Goal: Task Accomplishment & Management: Manage account settings

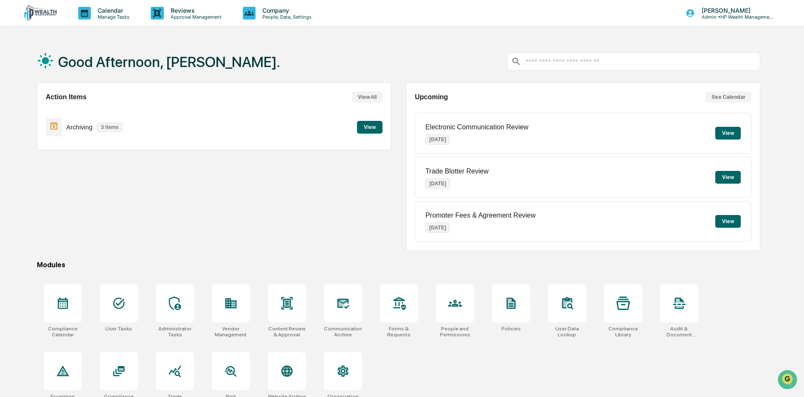
click at [367, 128] on button "View" at bounding box center [369, 127] width 25 height 13
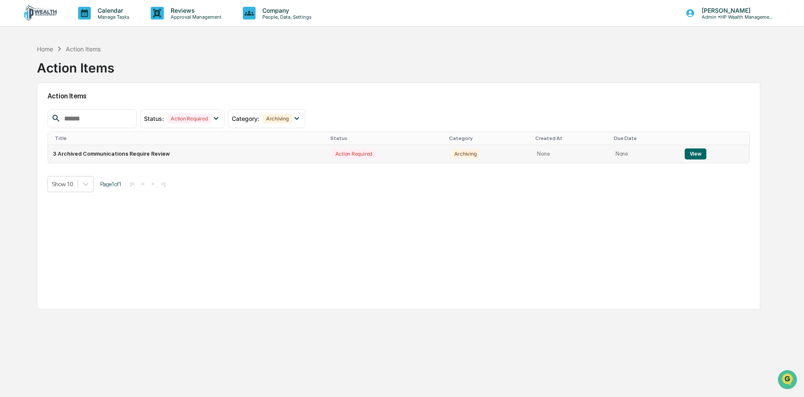
click at [698, 153] on button "View" at bounding box center [696, 154] width 22 height 11
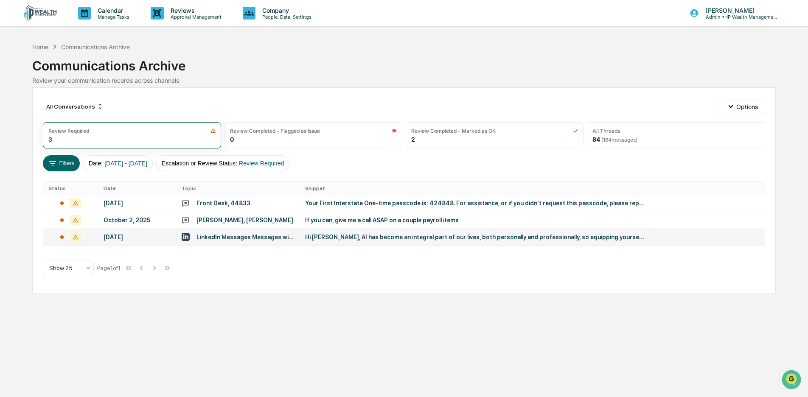
click at [305, 236] on div "Hi Matt, AI has become an integral part of our lives, both personally and profe…" at bounding box center [475, 237] width 340 height 7
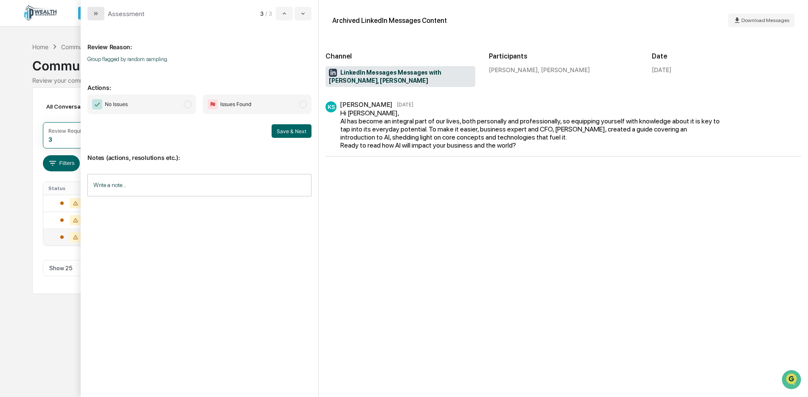
click at [90, 14] on button "modal" at bounding box center [95, 14] width 17 height 14
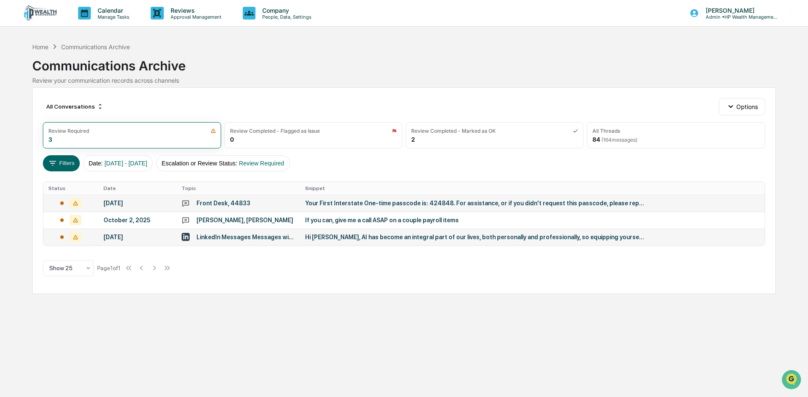
click at [339, 202] on div "Your First Interstate One-time passcode is: 424848. For assistance, or if you d…" at bounding box center [475, 203] width 340 height 7
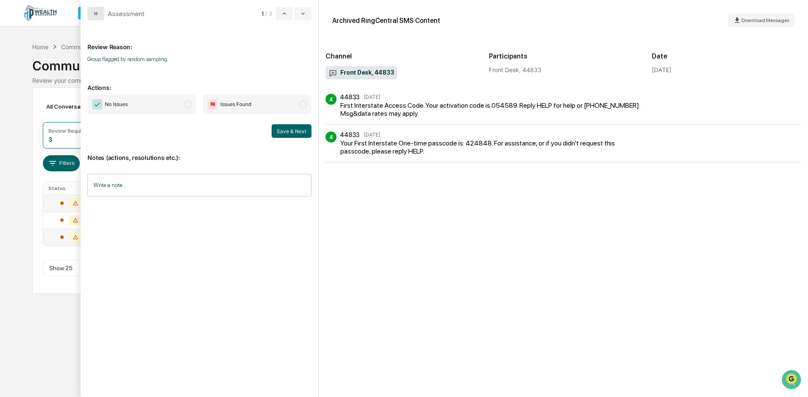
click at [98, 14] on icon "modal" at bounding box center [96, 13] width 7 height 7
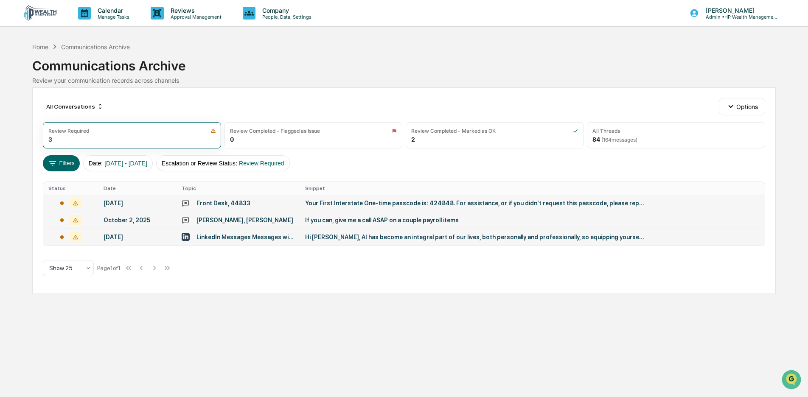
click at [230, 221] on div "Chancy Hunt, Schad Wilson" at bounding box center [245, 220] width 97 height 7
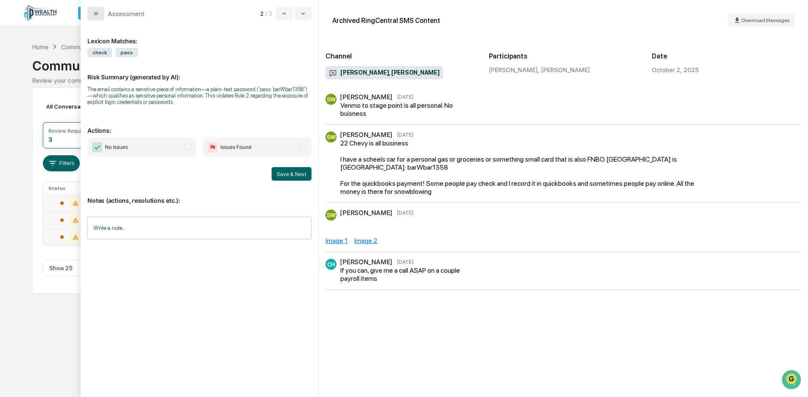
click at [95, 17] on button "modal" at bounding box center [95, 14] width 17 height 14
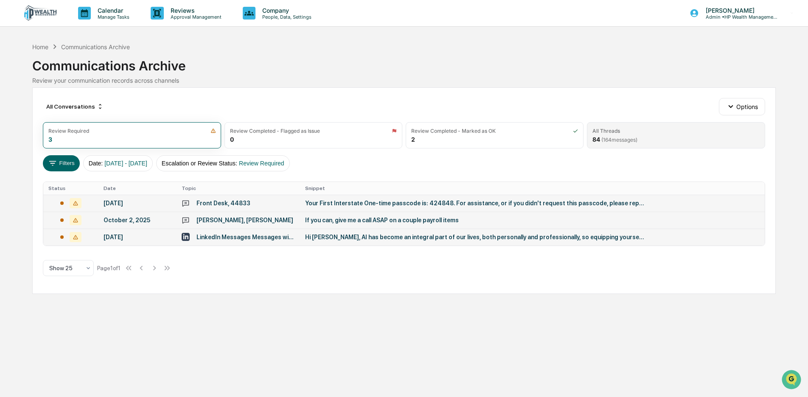
click at [615, 137] on span "( 164 messages)" at bounding box center [619, 140] width 36 height 6
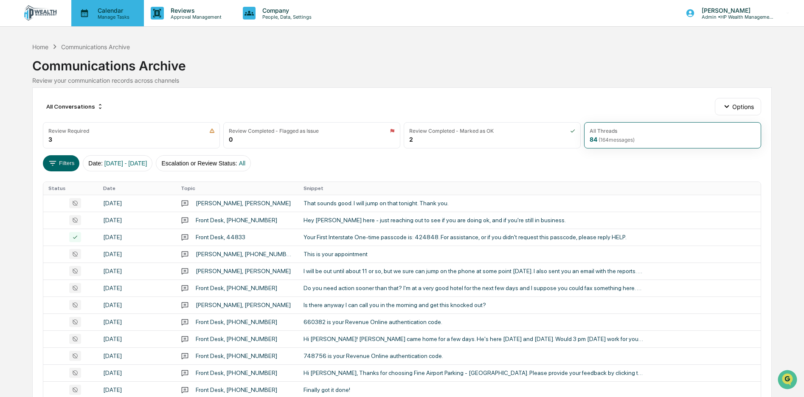
click at [105, 8] on p "Calendar" at bounding box center [112, 10] width 43 height 7
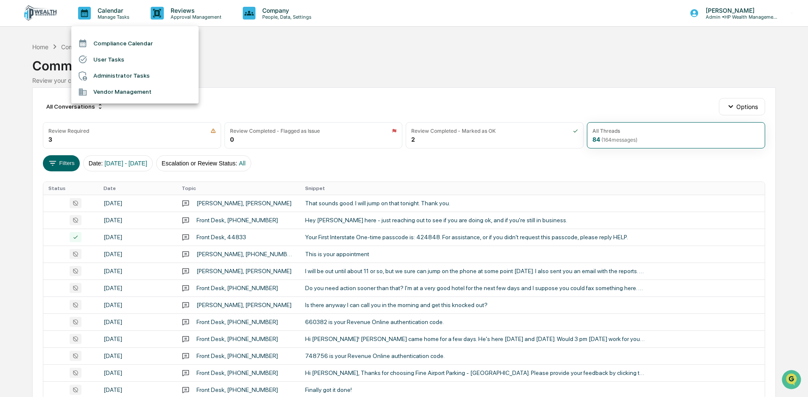
click at [734, 104] on div at bounding box center [404, 198] width 808 height 397
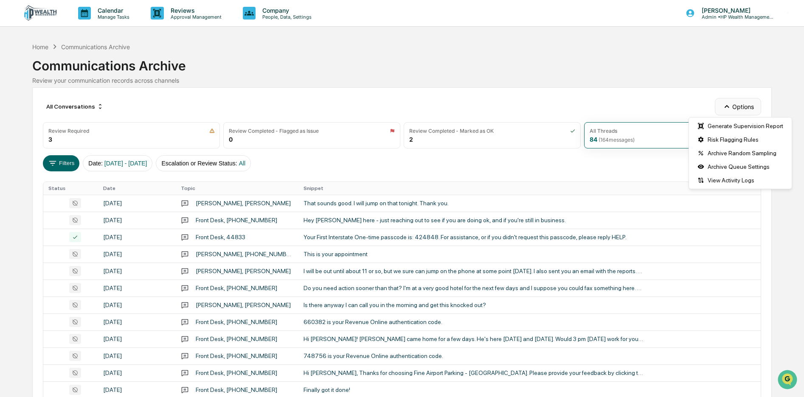
click at [737, 105] on button "Options" at bounding box center [738, 106] width 46 height 17
click at [42, 46] on div "Home" at bounding box center [40, 46] width 16 height 7
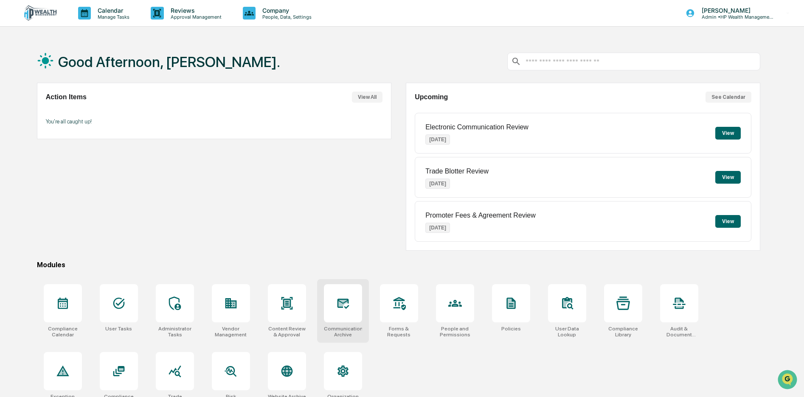
click at [337, 306] on icon at bounding box center [343, 304] width 14 height 14
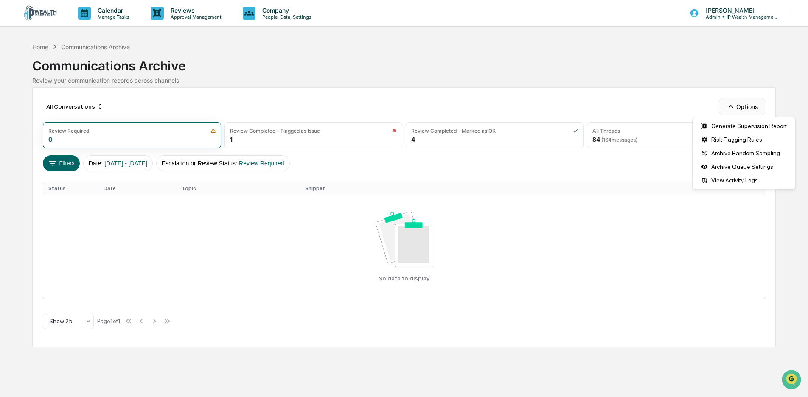
click at [743, 106] on button "Options" at bounding box center [742, 106] width 46 height 17
click at [109, 14] on p "Manage Tasks" at bounding box center [112, 17] width 43 height 6
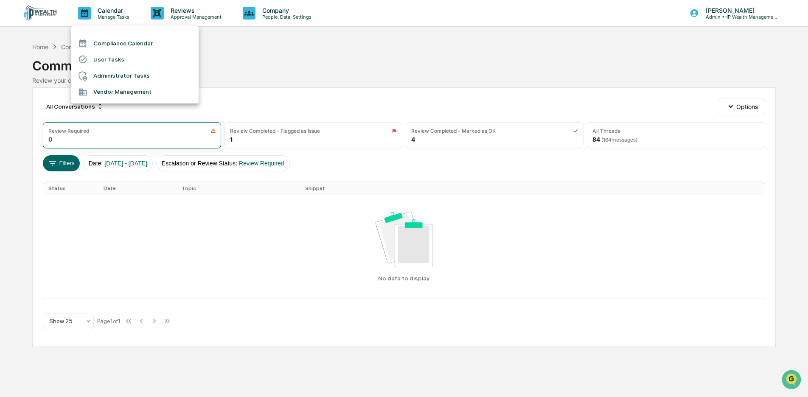
click at [109, 43] on li "Compliance Calendar" at bounding box center [134, 43] width 127 height 16
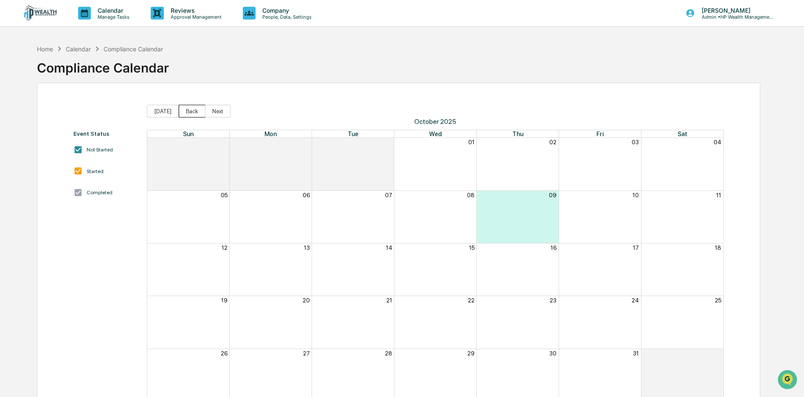
click at [186, 109] on button "Back" at bounding box center [192, 111] width 27 height 13
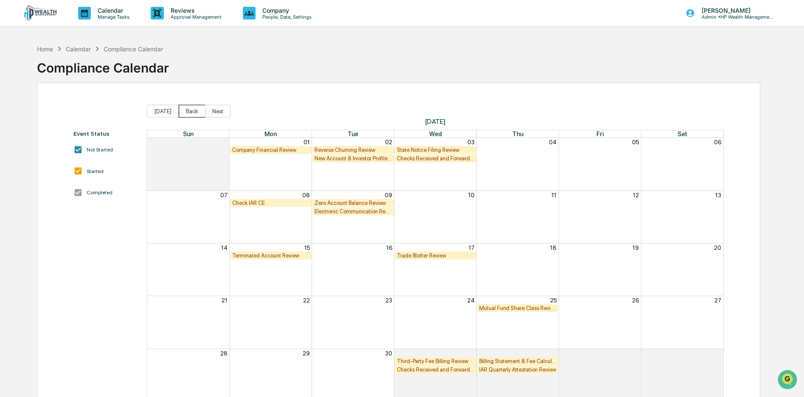
click at [186, 111] on button "Back" at bounding box center [192, 111] width 27 height 13
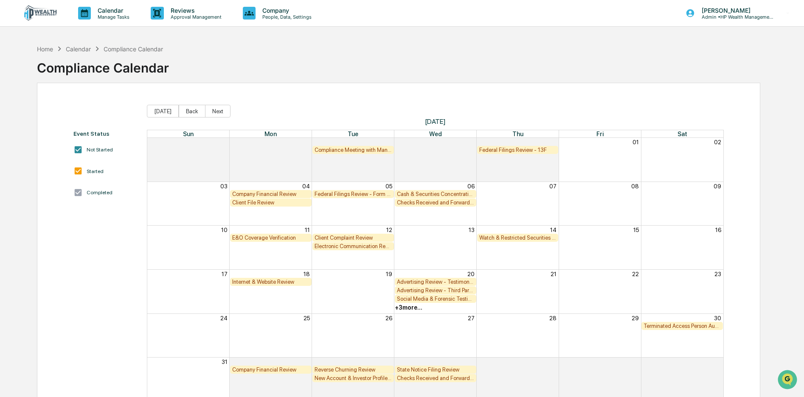
click at [186, 111] on button "Back" at bounding box center [192, 111] width 27 height 13
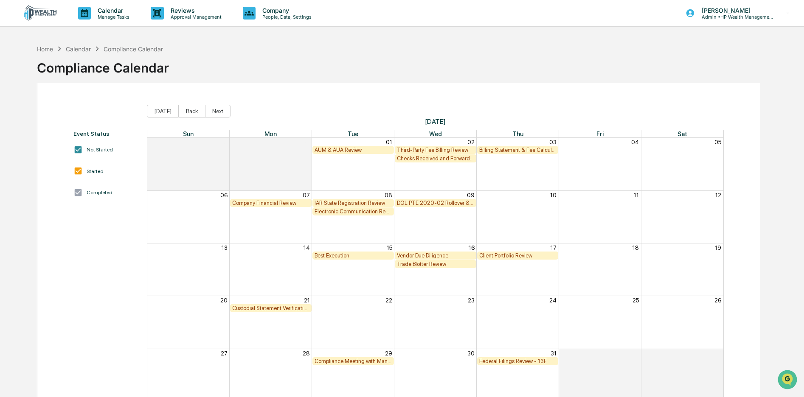
click at [186, 111] on button "Back" at bounding box center [192, 111] width 27 height 13
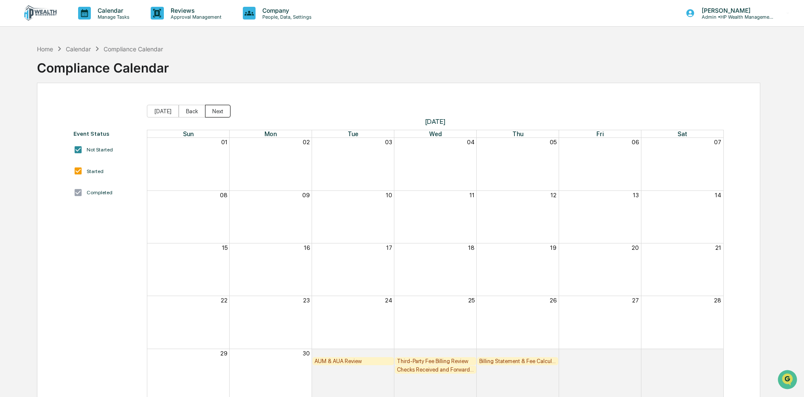
click at [207, 109] on button "Next" at bounding box center [217, 111] width 25 height 13
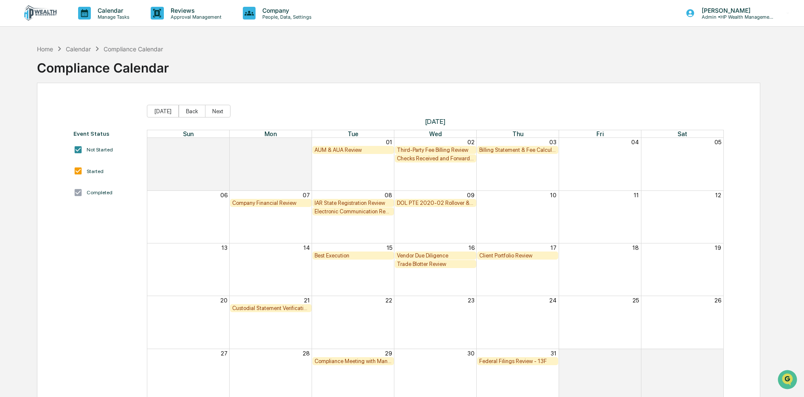
click at [207, 109] on button "Next" at bounding box center [217, 111] width 25 height 13
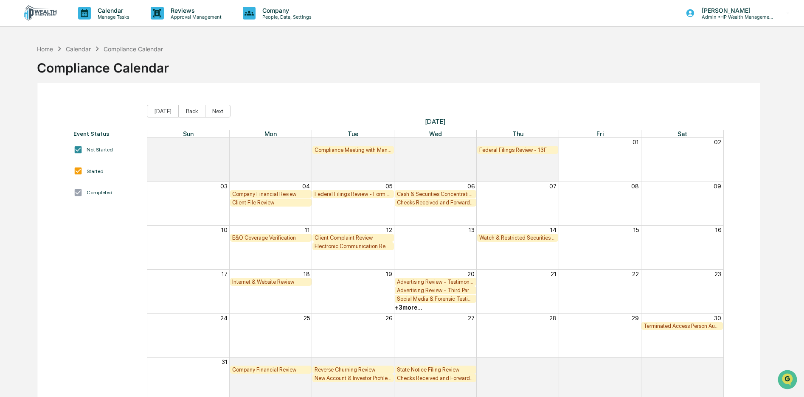
click at [207, 109] on button "Next" at bounding box center [217, 111] width 25 height 13
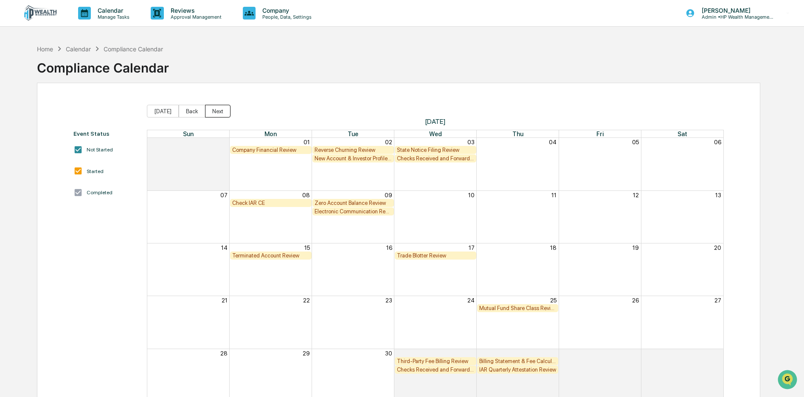
click at [207, 110] on button "Next" at bounding box center [217, 111] width 25 height 13
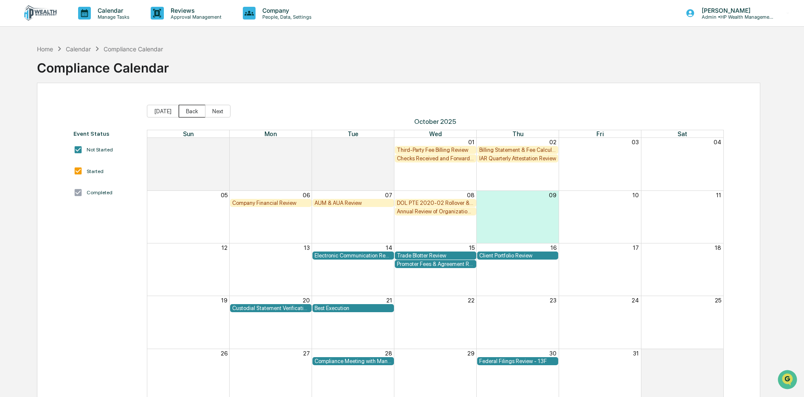
click at [184, 110] on button "Back" at bounding box center [192, 111] width 27 height 13
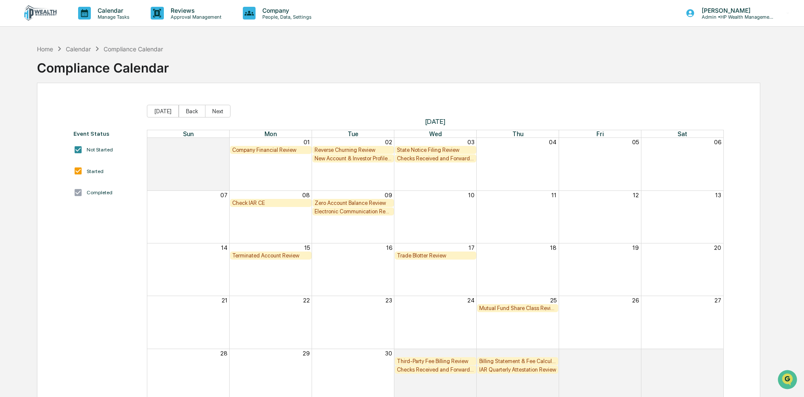
click at [184, 110] on button "Back" at bounding box center [192, 111] width 27 height 13
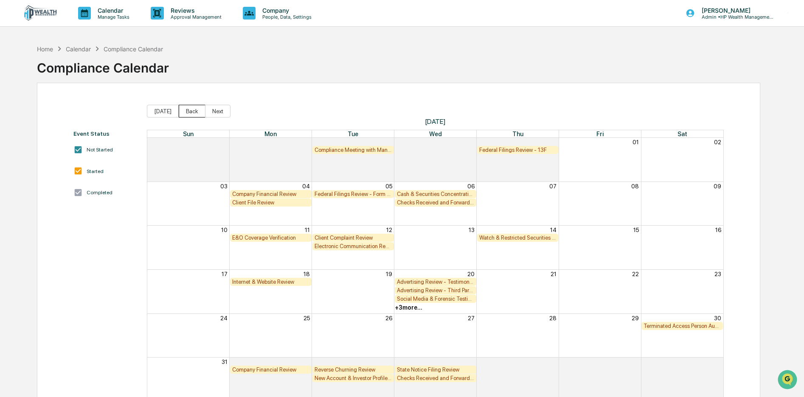
click at [184, 111] on button "Back" at bounding box center [192, 111] width 27 height 13
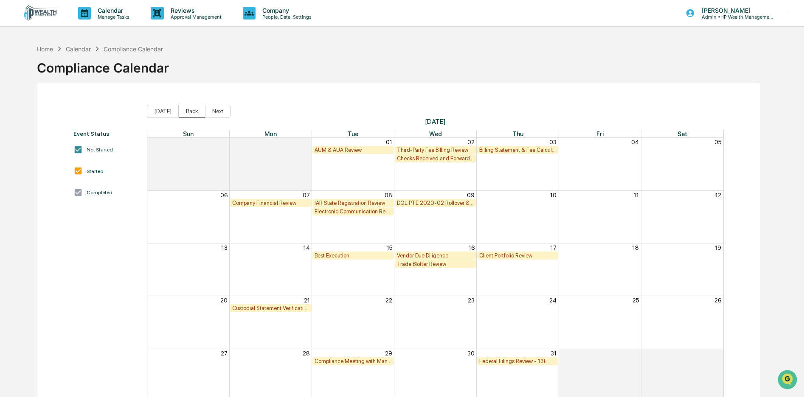
click at [191, 110] on button "Back" at bounding box center [192, 111] width 27 height 13
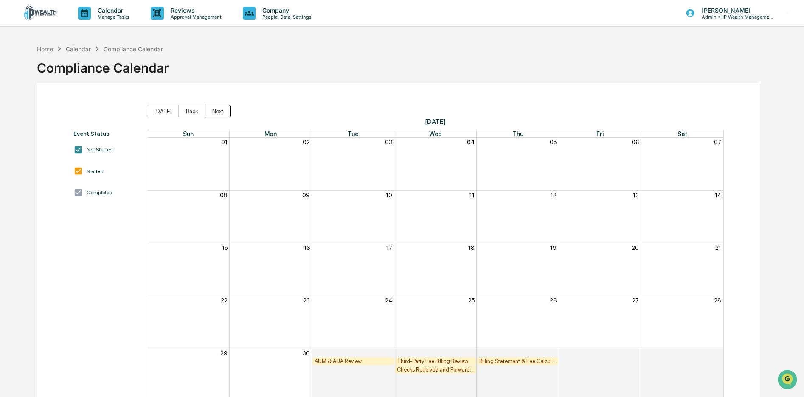
click at [212, 110] on button "Next" at bounding box center [217, 111] width 25 height 13
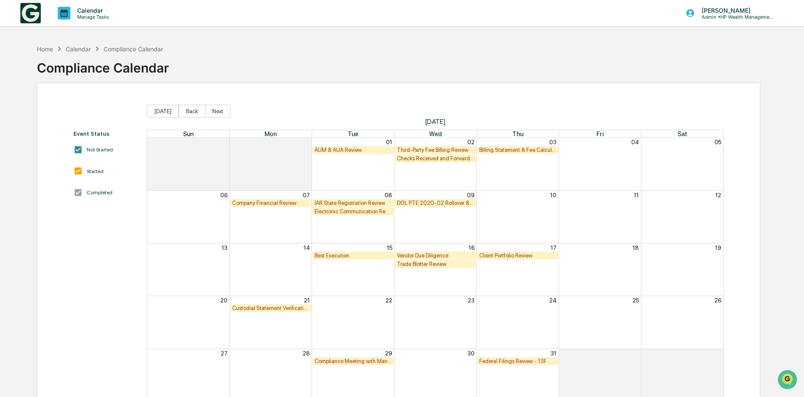
click at [212, 110] on button "Next" at bounding box center [217, 111] width 25 height 13
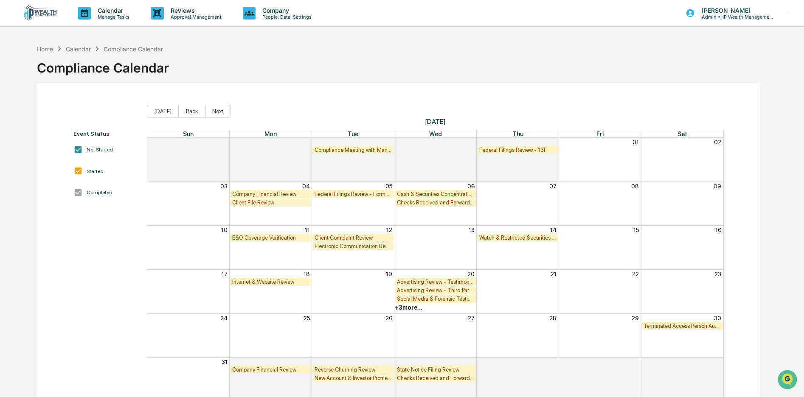
click at [212, 110] on button "Next" at bounding box center [217, 111] width 25 height 13
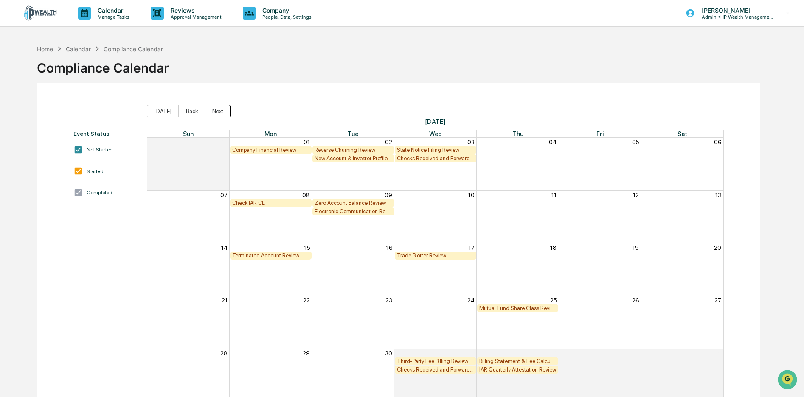
click at [211, 109] on button "Next" at bounding box center [217, 111] width 25 height 13
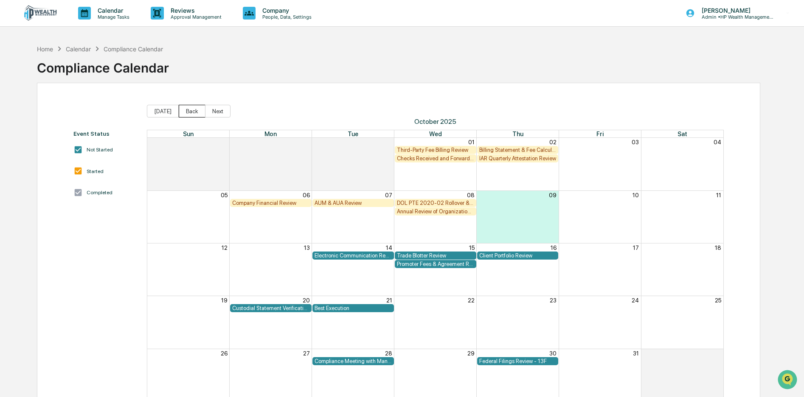
click at [185, 110] on button "Back" at bounding box center [192, 111] width 27 height 13
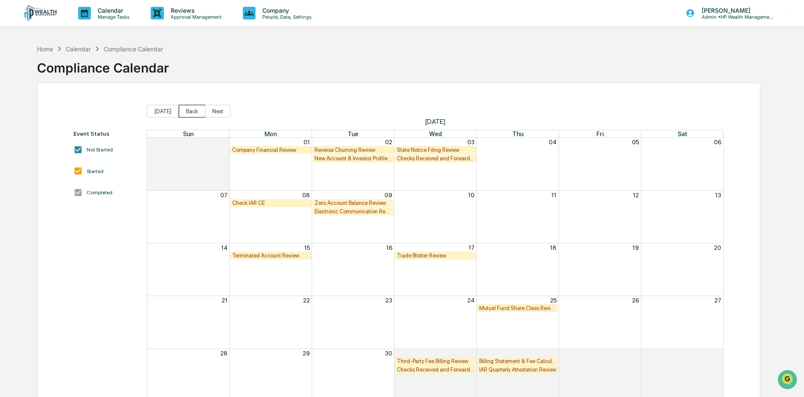
click at [182, 110] on button "Back" at bounding box center [192, 111] width 27 height 13
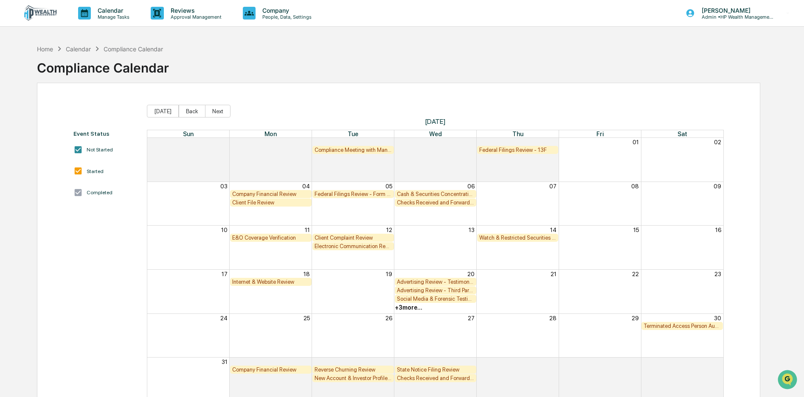
click at [182, 110] on button "Back" at bounding box center [192, 111] width 27 height 13
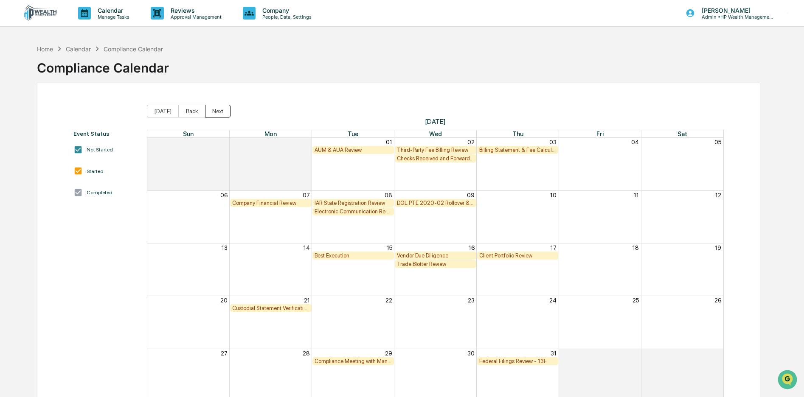
click at [205, 112] on button "Next" at bounding box center [217, 111] width 25 height 13
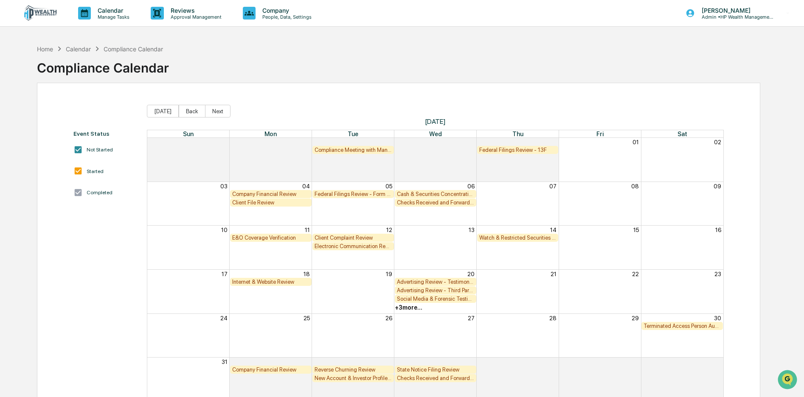
click at [205, 112] on button "Next" at bounding box center [217, 111] width 25 height 13
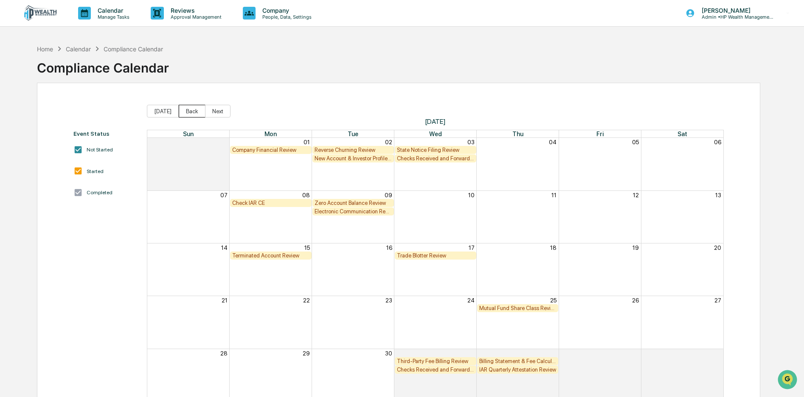
click at [186, 110] on button "Back" at bounding box center [192, 111] width 27 height 13
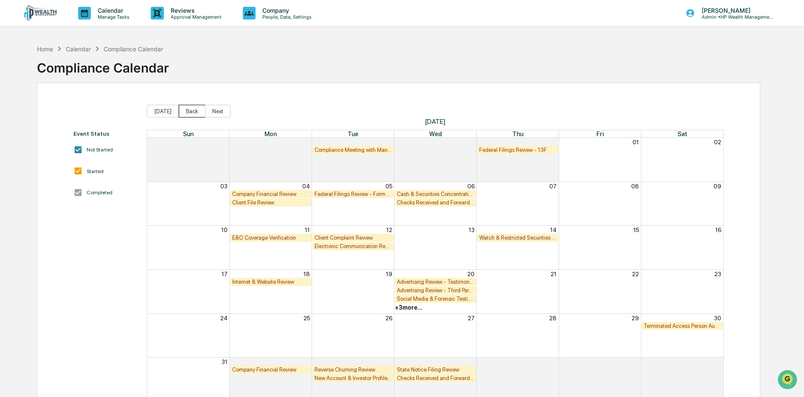
click at [186, 111] on button "Back" at bounding box center [192, 111] width 27 height 13
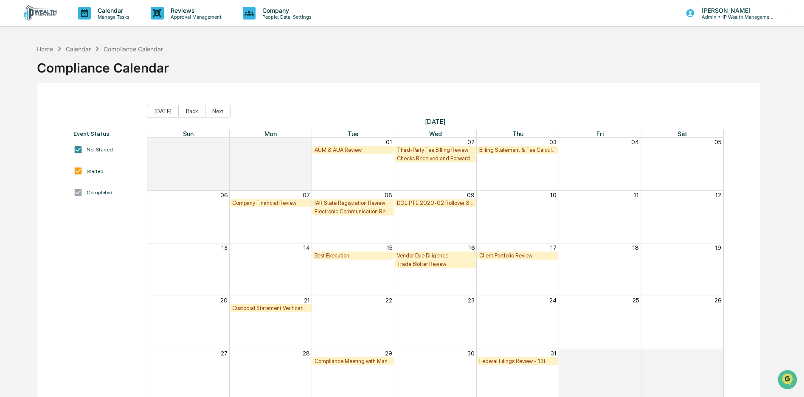
click at [186, 111] on button "Back" at bounding box center [192, 111] width 27 height 13
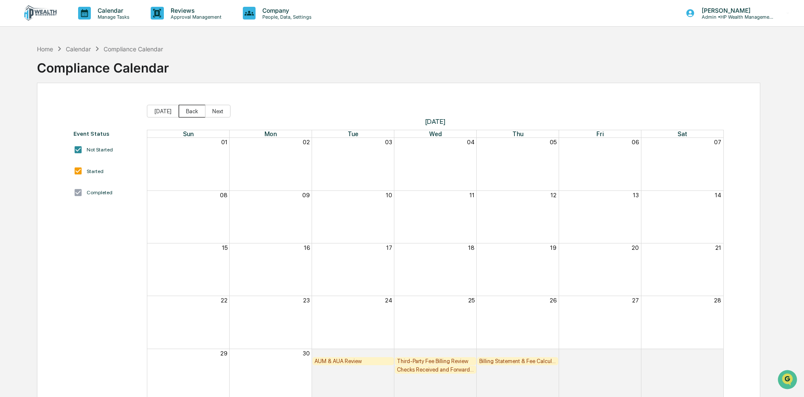
click at [189, 112] on button "Back" at bounding box center [192, 111] width 27 height 13
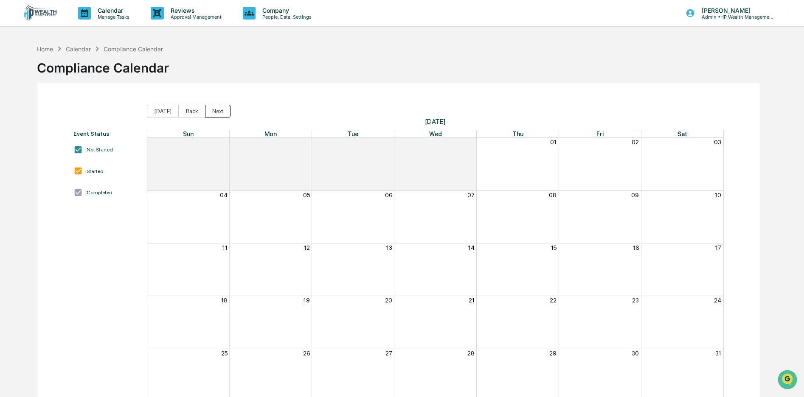
click at [211, 112] on button "Next" at bounding box center [217, 111] width 25 height 13
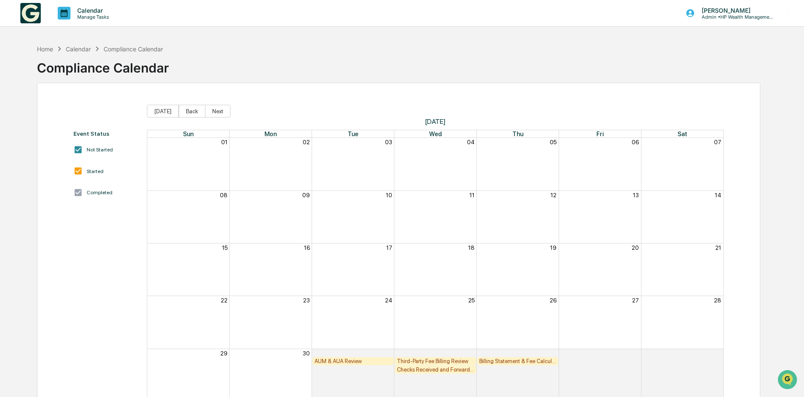
click at [211, 112] on button "Next" at bounding box center [217, 111] width 25 height 13
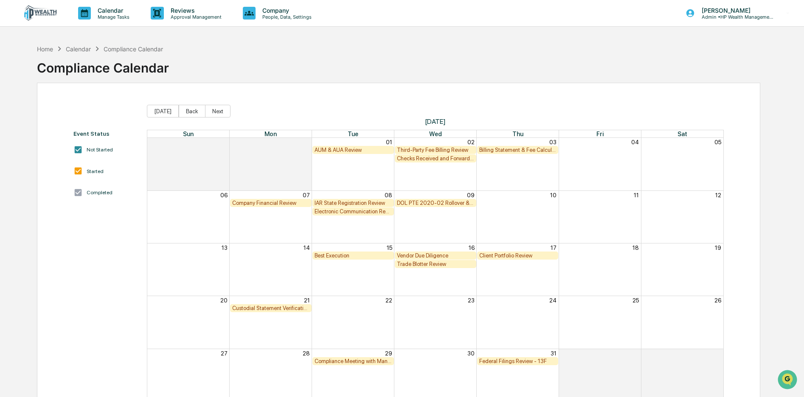
click at [211, 112] on button "Next" at bounding box center [217, 111] width 25 height 13
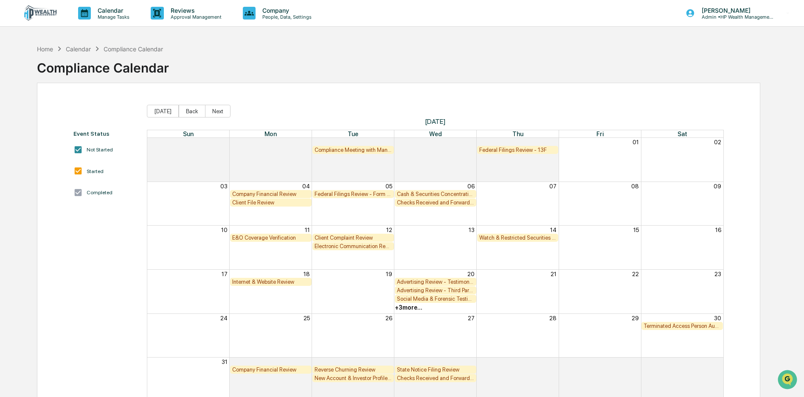
click at [211, 112] on button "Next" at bounding box center [217, 111] width 25 height 13
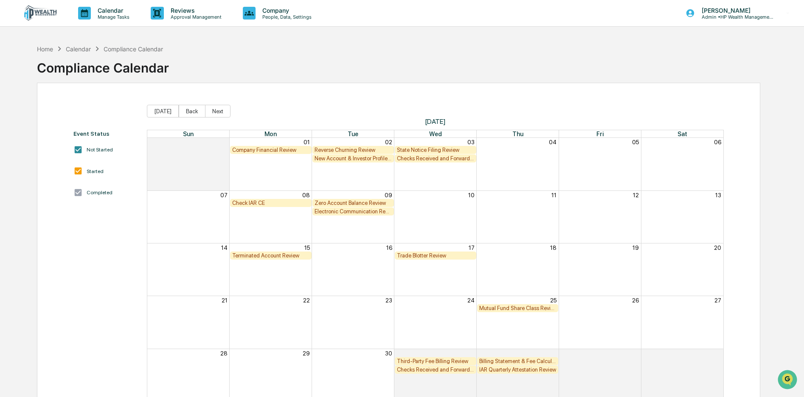
click at [211, 112] on button "Next" at bounding box center [217, 111] width 25 height 13
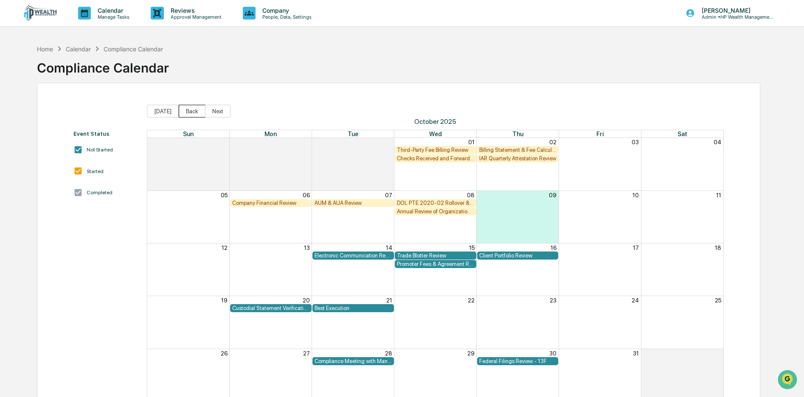
click at [185, 107] on button "Back" at bounding box center [192, 111] width 27 height 13
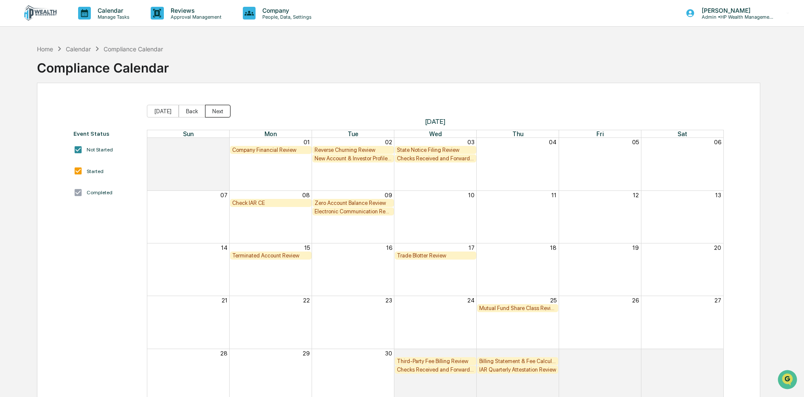
click at [211, 108] on button "Next" at bounding box center [217, 111] width 25 height 13
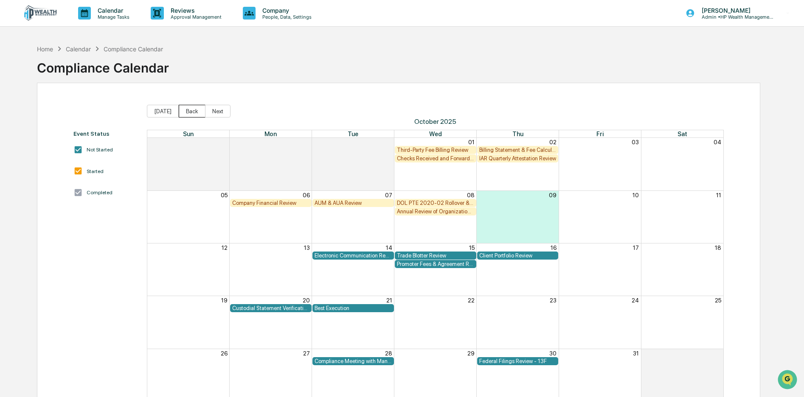
click at [187, 109] on button "Back" at bounding box center [192, 111] width 27 height 13
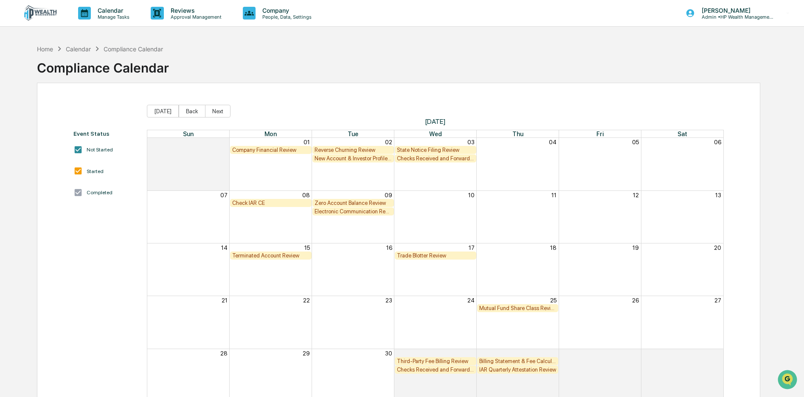
click at [40, 9] on img at bounding box center [40, 13] width 41 height 16
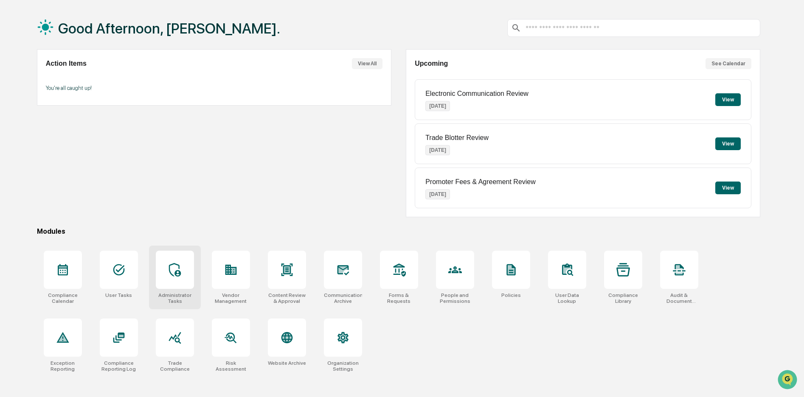
scroll to position [39, 0]
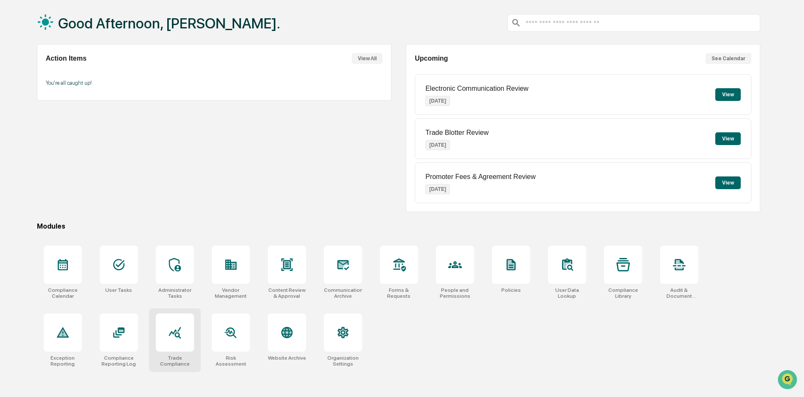
click at [164, 331] on div at bounding box center [175, 333] width 38 height 38
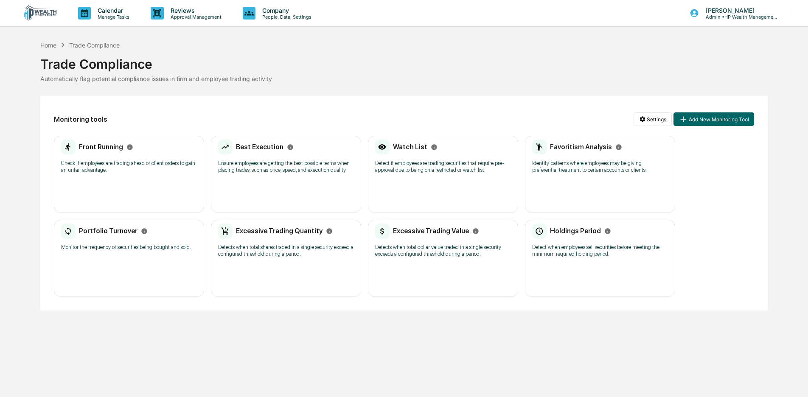
click at [257, 158] on div "Best Execution Ensure employees are getting the best possible terms when placin…" at bounding box center [286, 159] width 136 height 39
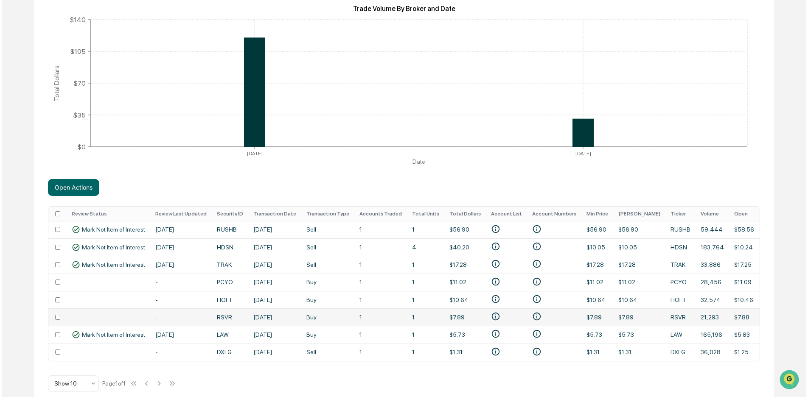
scroll to position [174, 0]
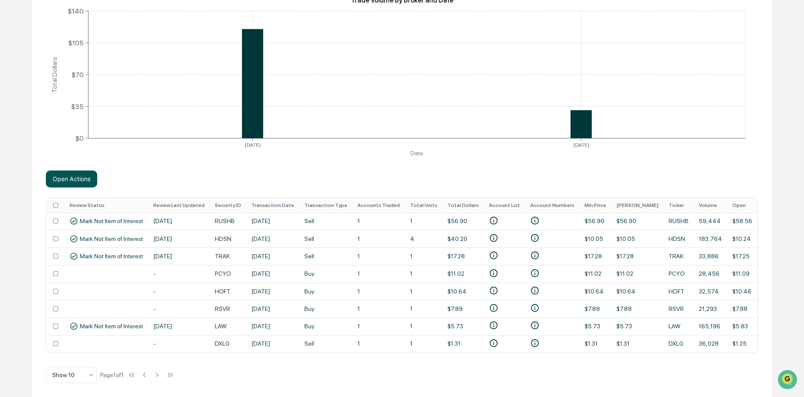
click at [56, 180] on button "Open Actions" at bounding box center [71, 179] width 51 height 17
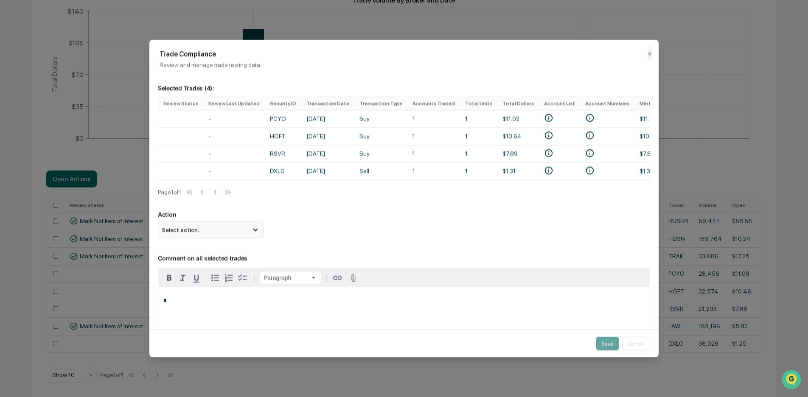
click at [205, 233] on div "Select action..." at bounding box center [211, 230] width 106 height 17
click at [219, 267] on div "Mark Not Item of Interest" at bounding box center [210, 263] width 99 height 9
click at [182, 309] on div "*" at bounding box center [403, 308] width 491 height 42
click at [630, 342] on button "Cancel" at bounding box center [636, 344] width 28 height 14
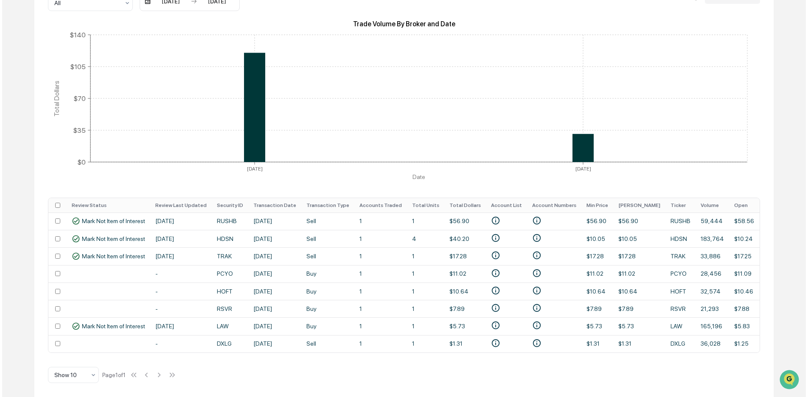
scroll to position [0, 0]
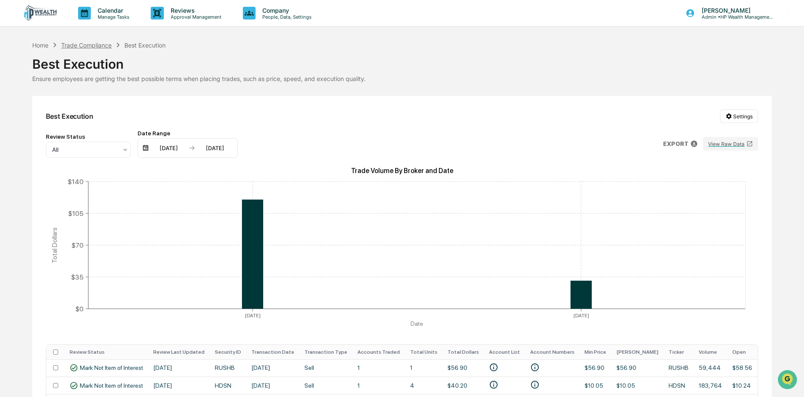
click at [95, 45] on div "Trade Compliance" at bounding box center [86, 45] width 51 height 7
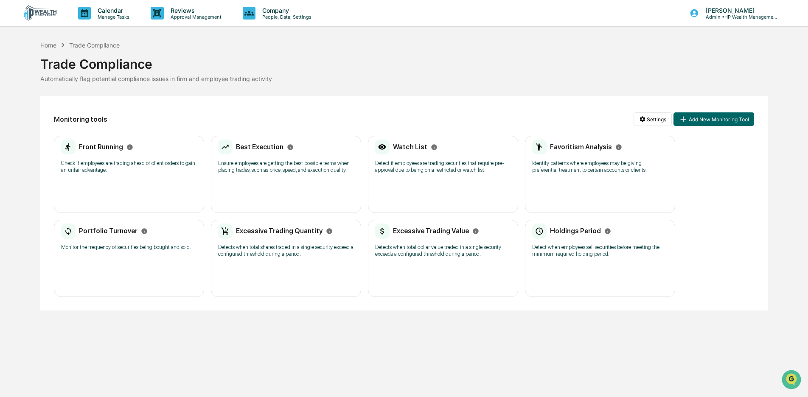
click at [572, 160] on p "Identify patterns where employees may be giving preferential treatment to certa…" at bounding box center [600, 167] width 136 height 14
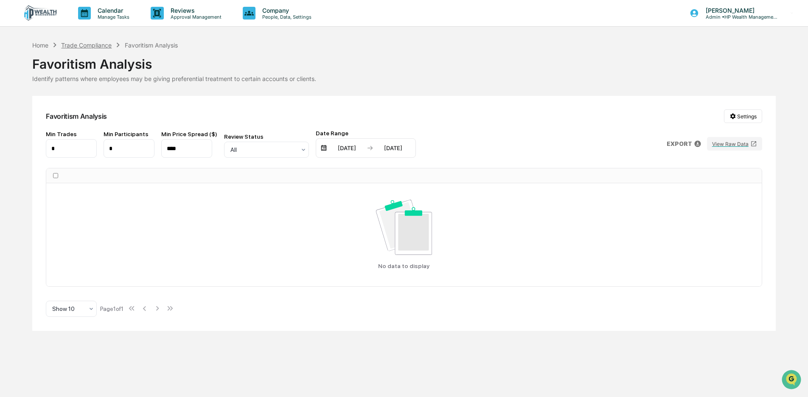
click at [80, 45] on div "Trade Compliance" at bounding box center [86, 45] width 51 height 7
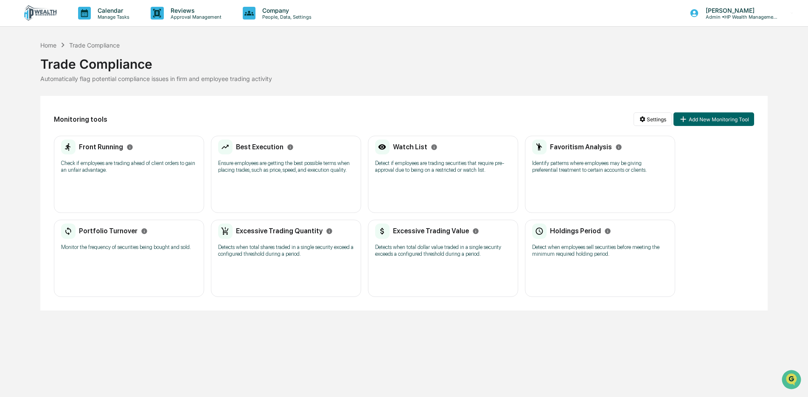
click at [111, 243] on div "Portfolio Turnover Monitor the frequency of securities being bought and sold." at bounding box center [129, 240] width 136 height 33
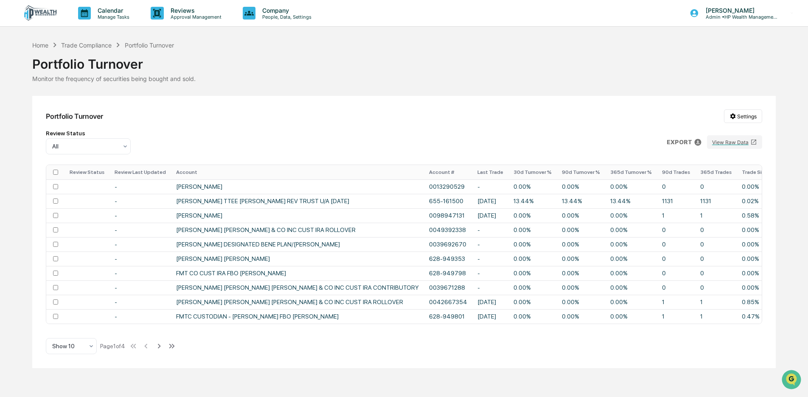
click at [472, 173] on th "Last Trade" at bounding box center [490, 172] width 36 height 14
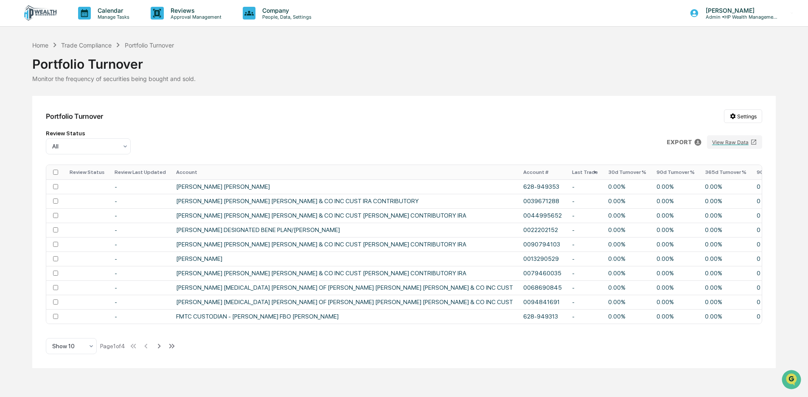
click at [518, 172] on th "Account #" at bounding box center [542, 172] width 49 height 14
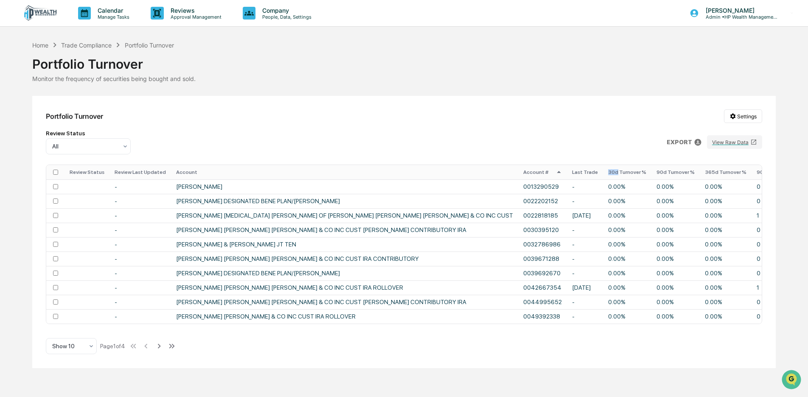
click at [603, 169] on th "30d Turnover %" at bounding box center [627, 172] width 48 height 14
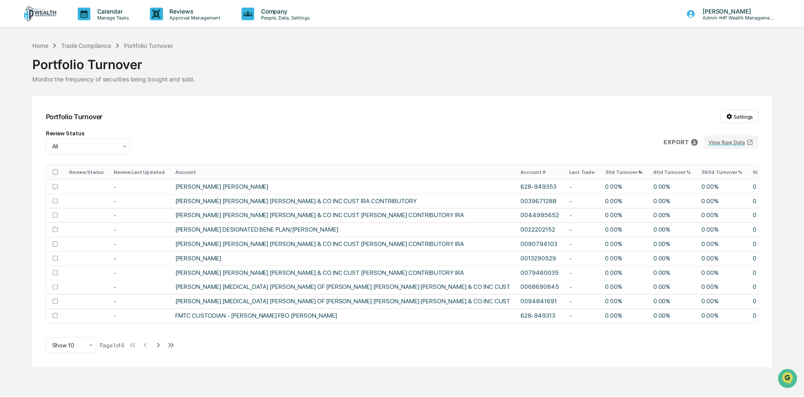
scroll to position [0, 40]
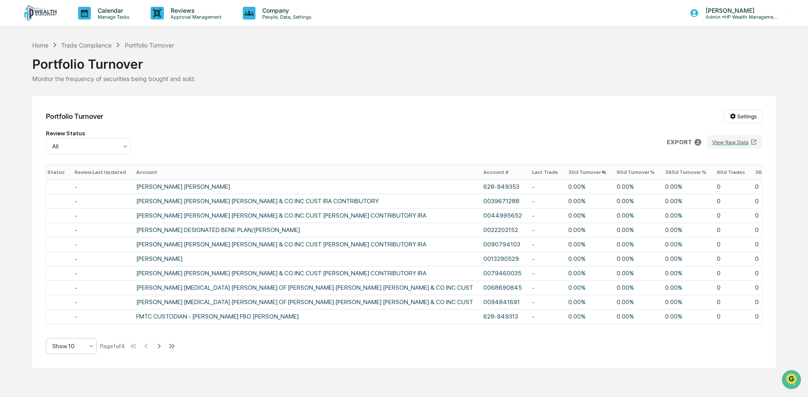
click at [91, 350] on icon at bounding box center [91, 346] width 7 height 7
click at [74, 329] on div "Show 100" at bounding box center [71, 327] width 50 height 17
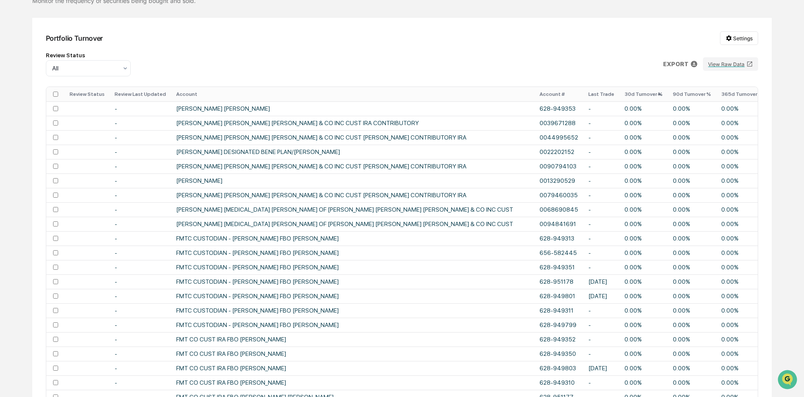
scroll to position [0, 0]
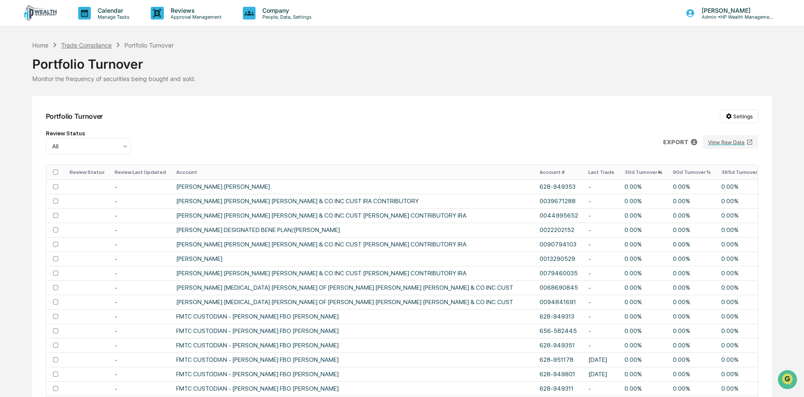
click at [88, 44] on div "Trade Compliance" at bounding box center [86, 45] width 51 height 7
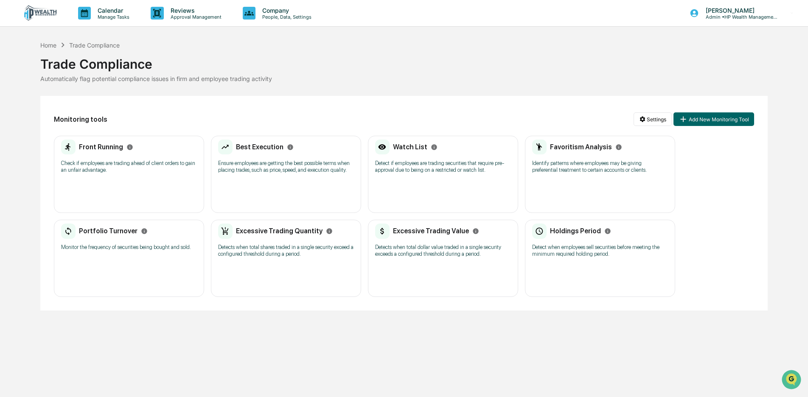
click at [277, 239] on div "Excessive Trading Quantity Detects when total shares traded in a single securit…" at bounding box center [286, 243] width 136 height 39
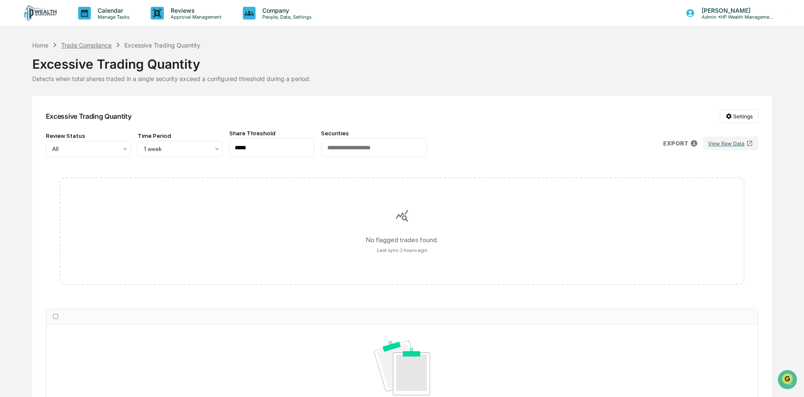
click at [95, 44] on div "Trade Compliance" at bounding box center [86, 45] width 51 height 7
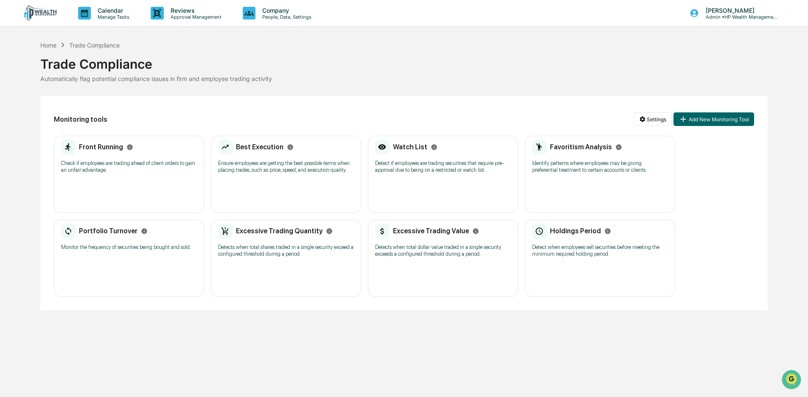
click at [436, 241] on div "Excessive Trading Value Detects when total dollar value traded in a single secu…" at bounding box center [443, 243] width 136 height 39
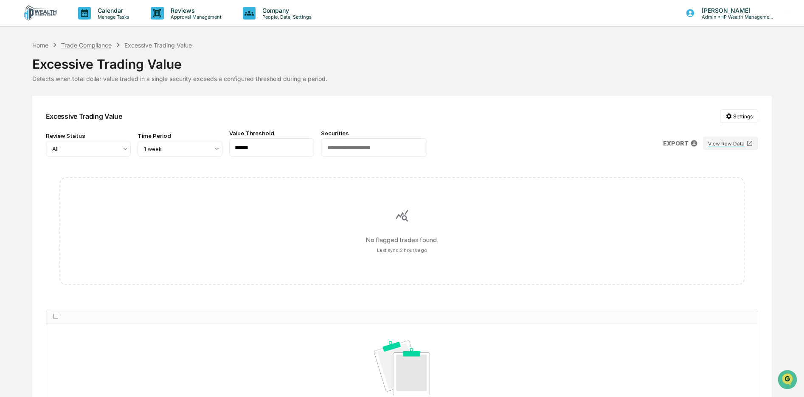
click at [95, 46] on div "Trade Compliance" at bounding box center [86, 45] width 51 height 7
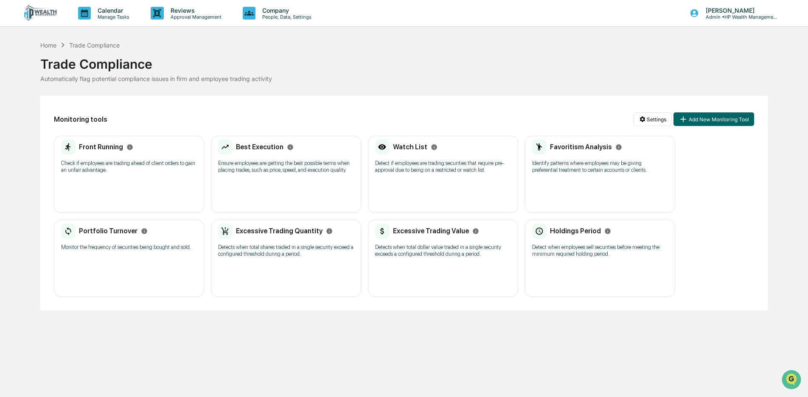
click at [270, 245] on p "Detects when total shares traded in a single security exceed a configured thres…" at bounding box center [286, 251] width 136 height 14
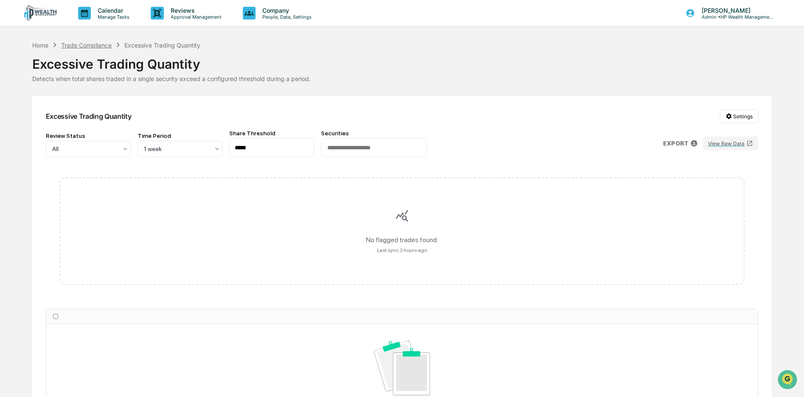
click at [96, 45] on div "Trade Compliance" at bounding box center [86, 45] width 51 height 7
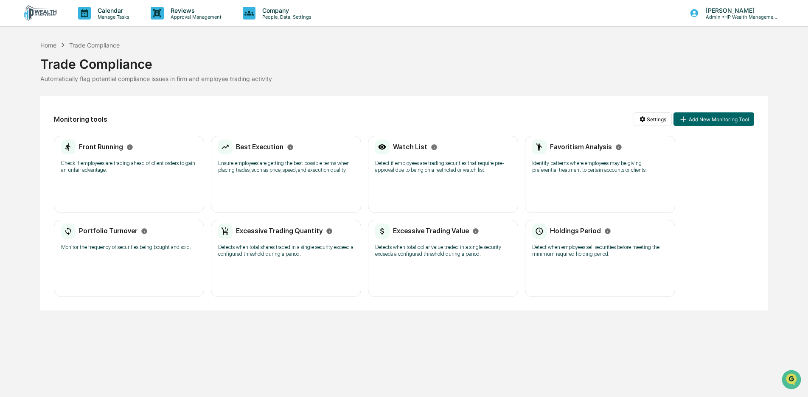
click at [567, 248] on p "Detect when employees sell securities before meeting the minimum required holdi…" at bounding box center [600, 251] width 136 height 14
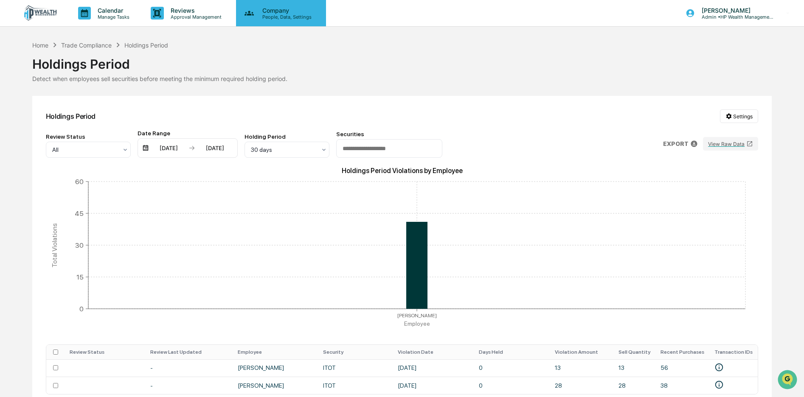
click at [278, 13] on div "Company People, Data, Settings" at bounding box center [285, 13] width 60 height 13
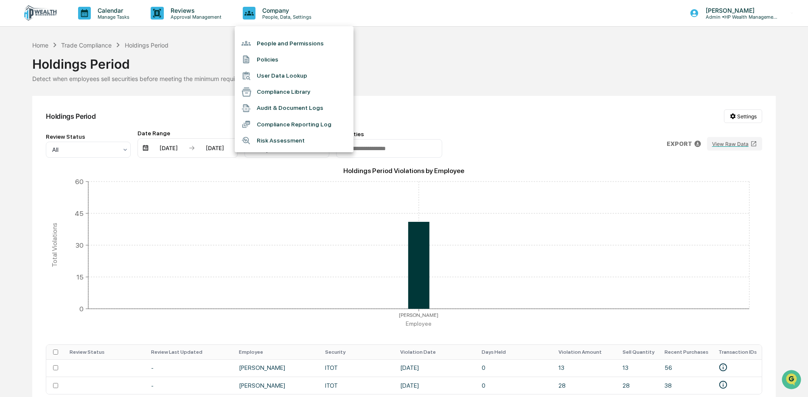
click at [186, 11] on div at bounding box center [404, 198] width 808 height 397
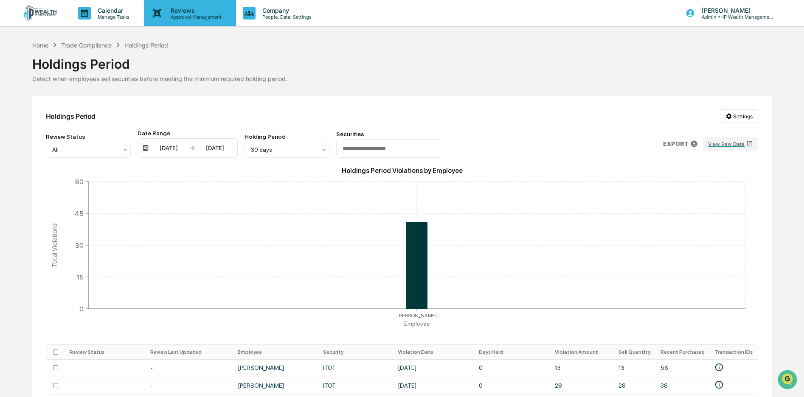
click at [185, 11] on p "Reviews" at bounding box center [195, 10] width 62 height 7
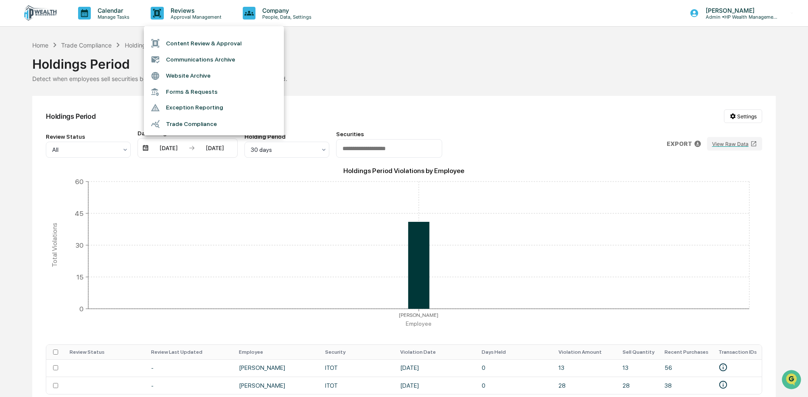
click at [279, 8] on div at bounding box center [404, 198] width 808 height 397
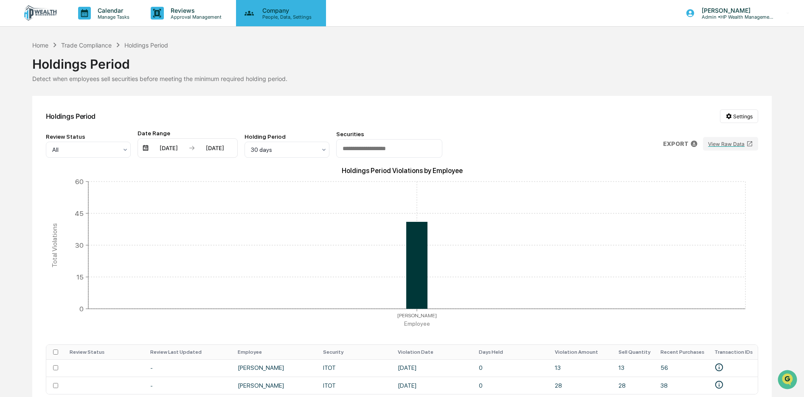
click at [272, 11] on p "Company" at bounding box center [285, 10] width 60 height 7
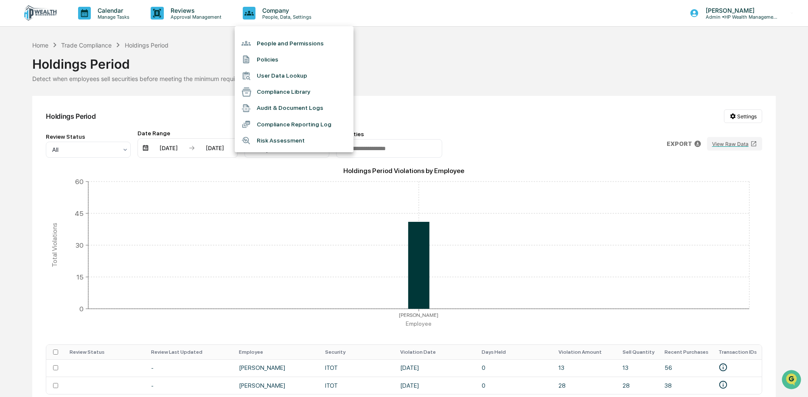
click at [270, 45] on li "People and Permissions" at bounding box center [294, 43] width 119 height 16
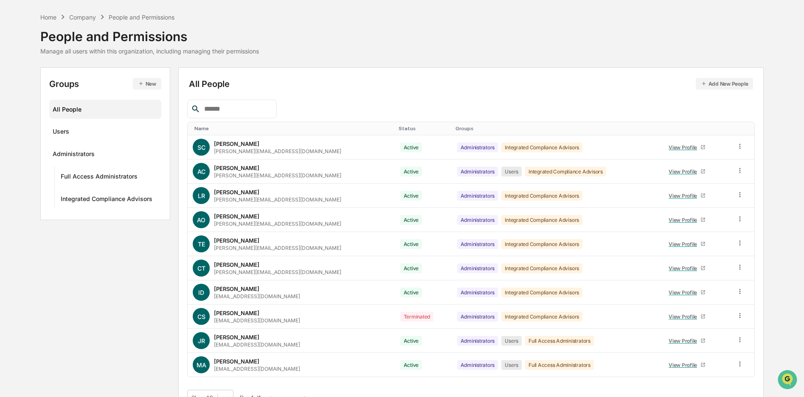
scroll to position [37, 0]
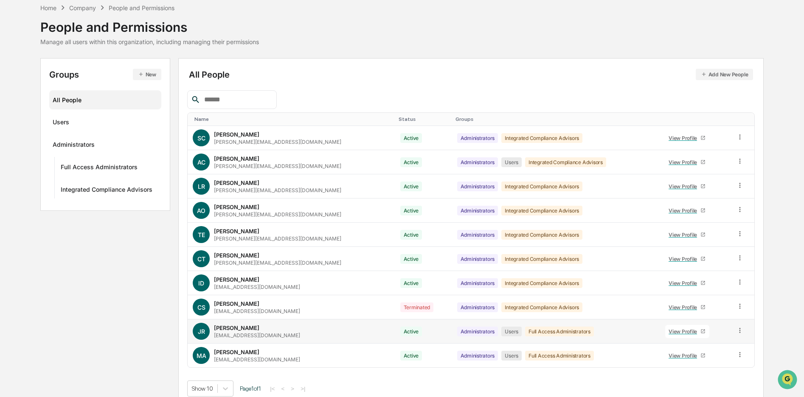
click at [240, 330] on div "[PERSON_NAME]" at bounding box center [236, 328] width 45 height 7
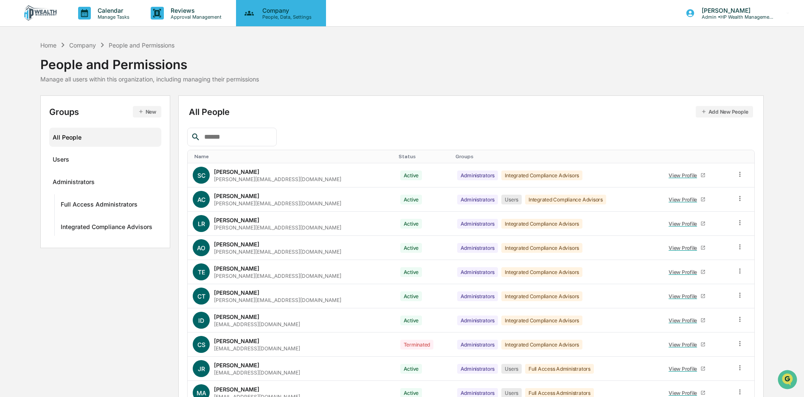
click at [255, 14] on p "People, Data, Settings" at bounding box center [285, 17] width 60 height 6
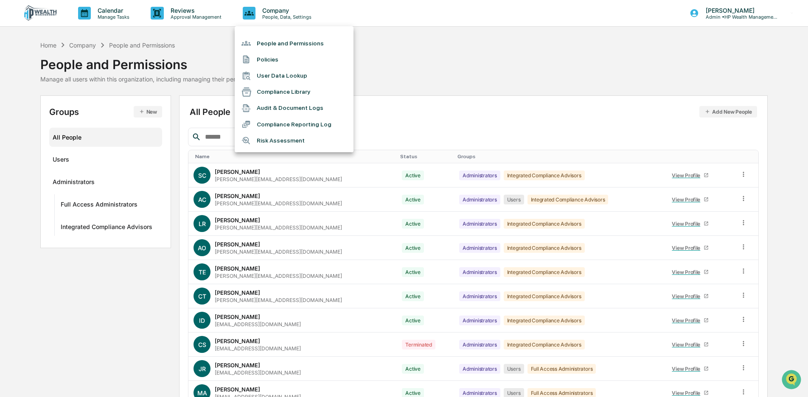
click at [265, 75] on li "User Data Lookup" at bounding box center [294, 76] width 119 height 16
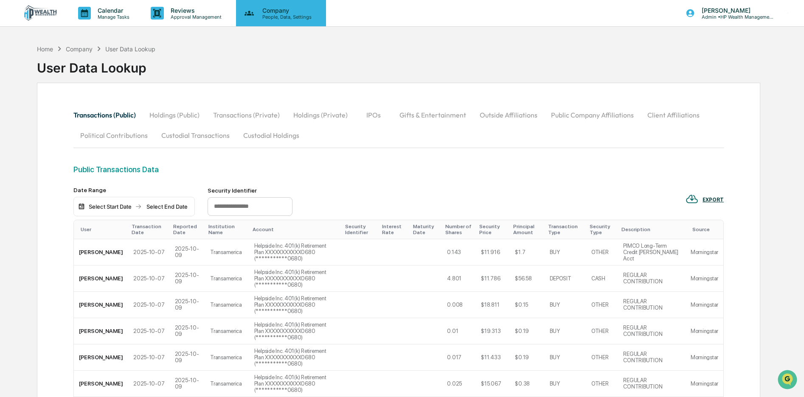
click at [261, 14] on p "People, Data, Settings" at bounding box center [285, 17] width 60 height 6
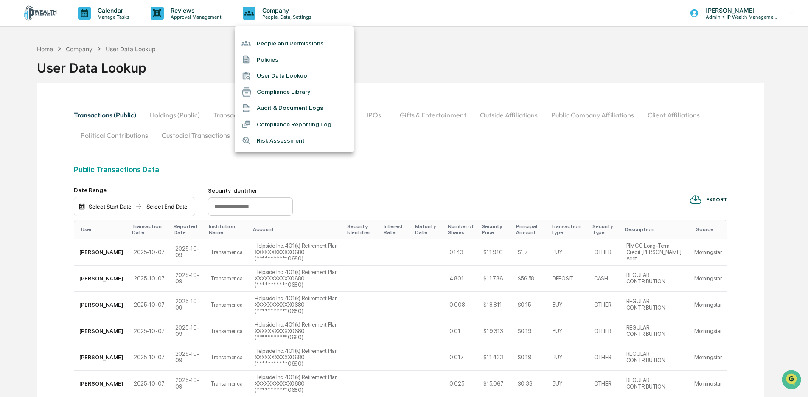
click at [260, 77] on li "User Data Lookup" at bounding box center [294, 76] width 119 height 16
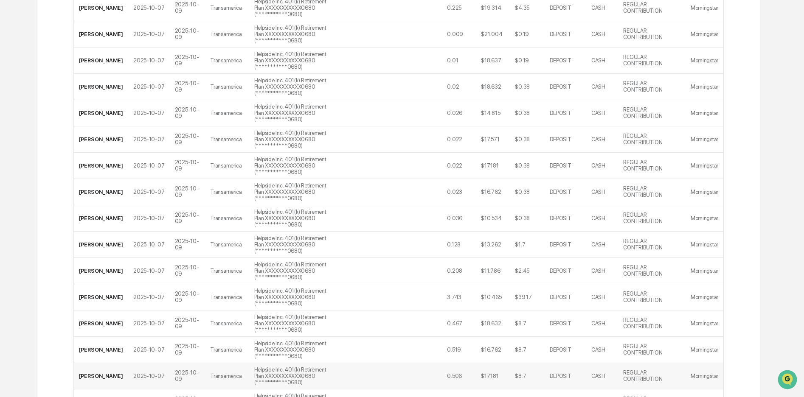
scroll to position [964, 0]
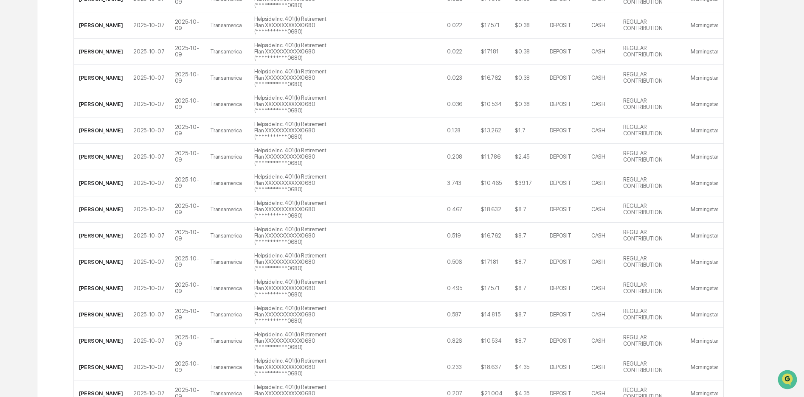
click at [89, 367] on div "Show 100" at bounding box center [96, 368] width 47 height 14
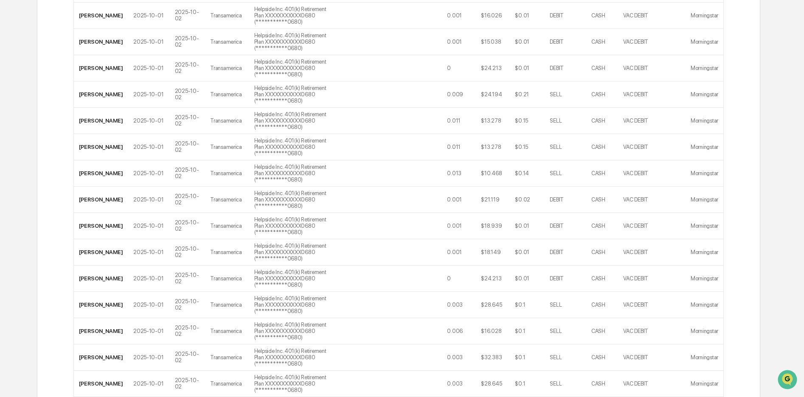
scroll to position [1961, 0]
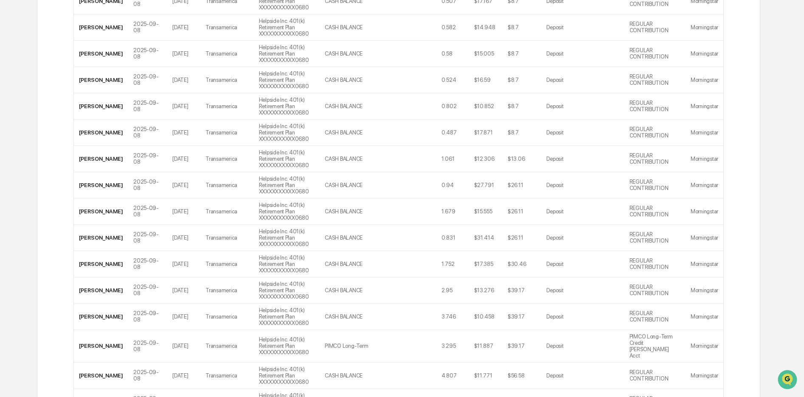
scroll to position [2015, 0]
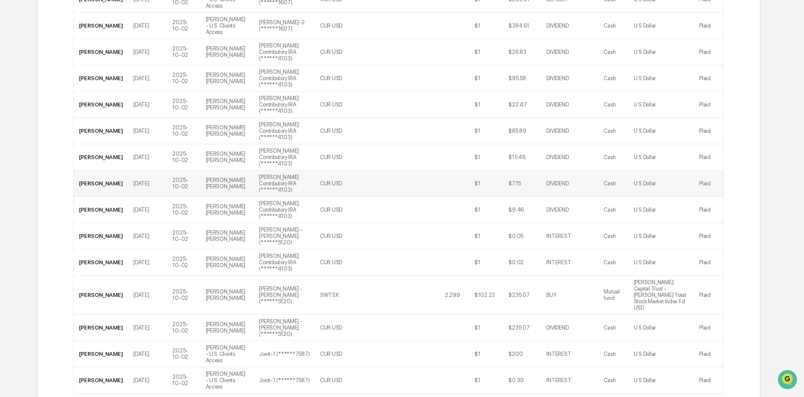
scroll to position [2661, 0]
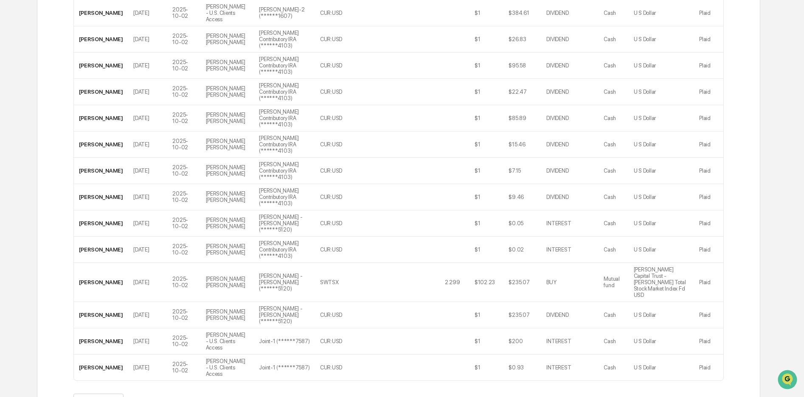
click at [188, 397] on button ">" at bounding box center [184, 401] width 8 height 7
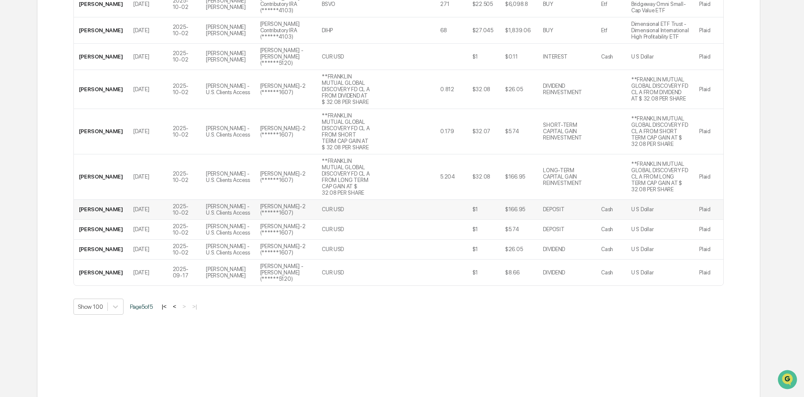
scroll to position [0, 0]
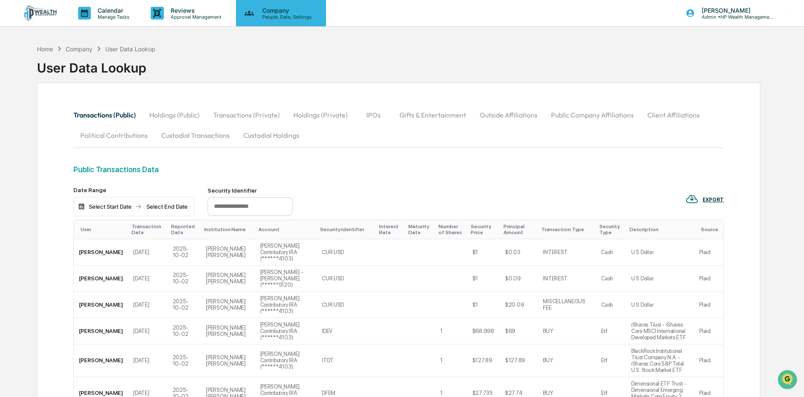
click at [275, 14] on p "People, Data, Settings" at bounding box center [285, 17] width 60 height 6
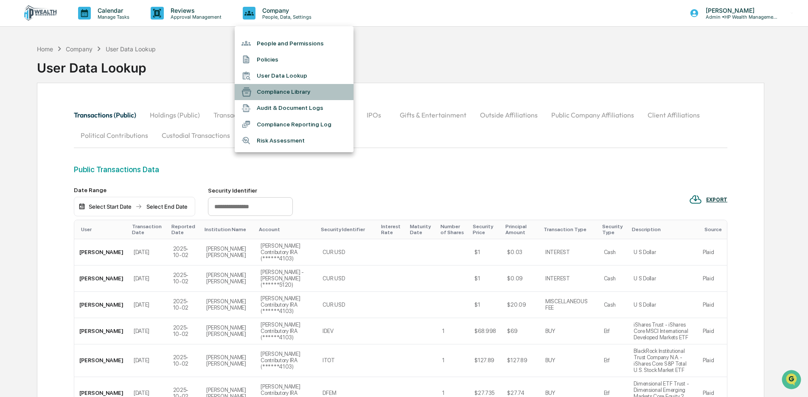
click at [278, 89] on li "Compliance Library" at bounding box center [294, 92] width 119 height 16
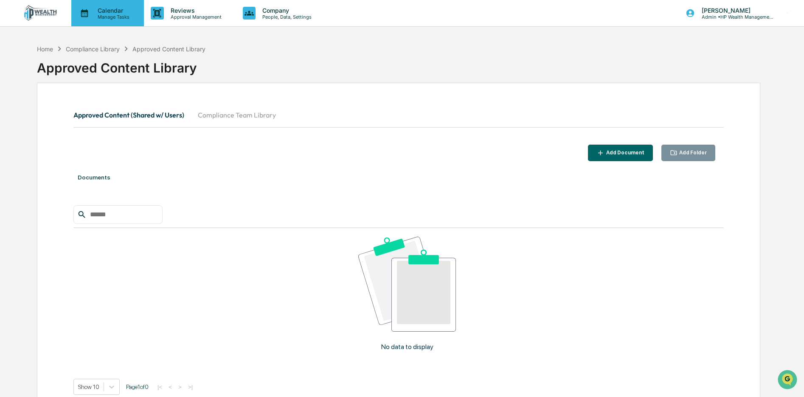
click at [114, 18] on p "Manage Tasks" at bounding box center [112, 17] width 43 height 6
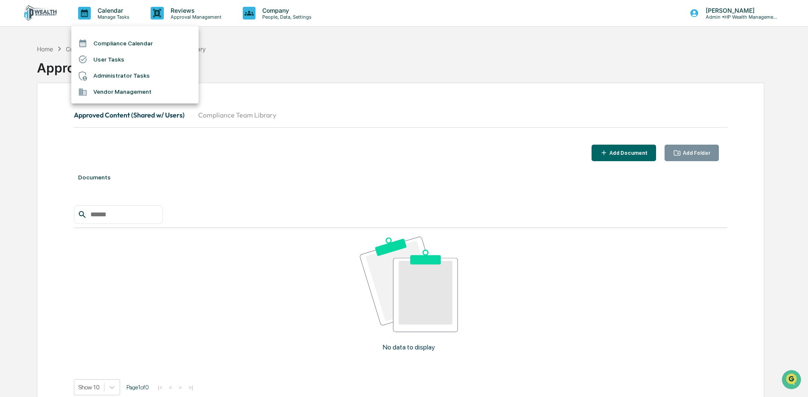
click at [122, 44] on li "Compliance Calendar" at bounding box center [134, 43] width 127 height 16
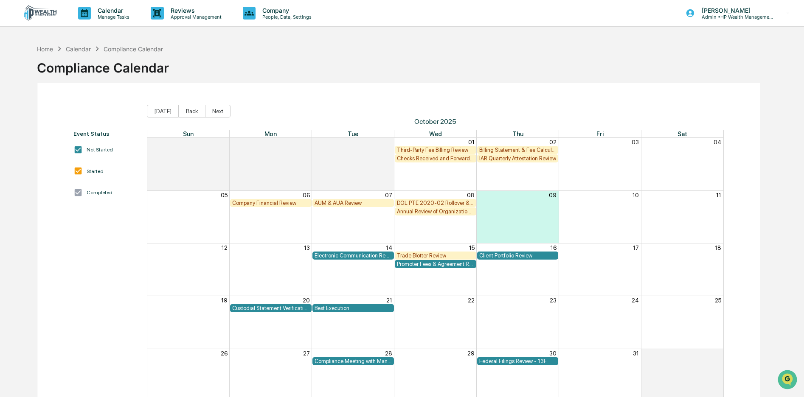
click at [31, 15] on img at bounding box center [40, 13] width 41 height 16
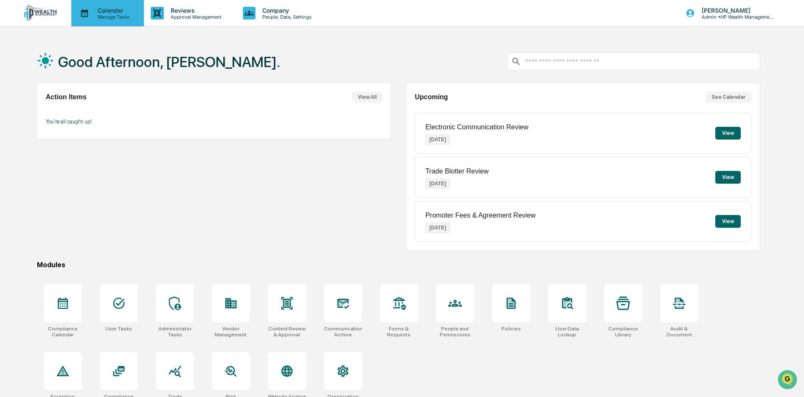
click at [94, 16] on p "Manage Tasks" at bounding box center [112, 17] width 43 height 6
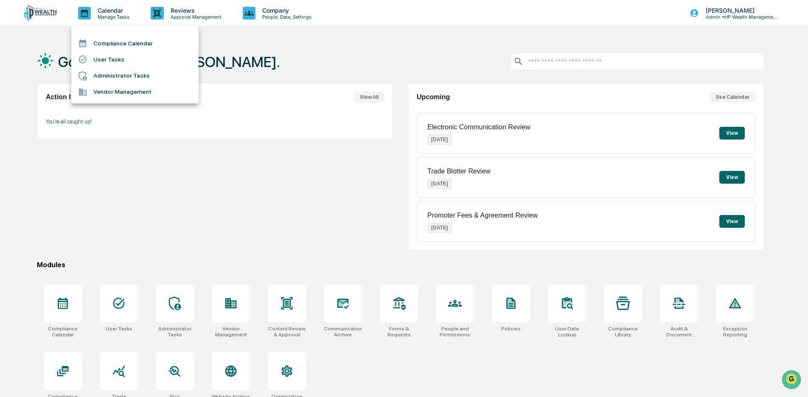
click at [98, 76] on li "Administrator Tasks" at bounding box center [134, 76] width 127 height 16
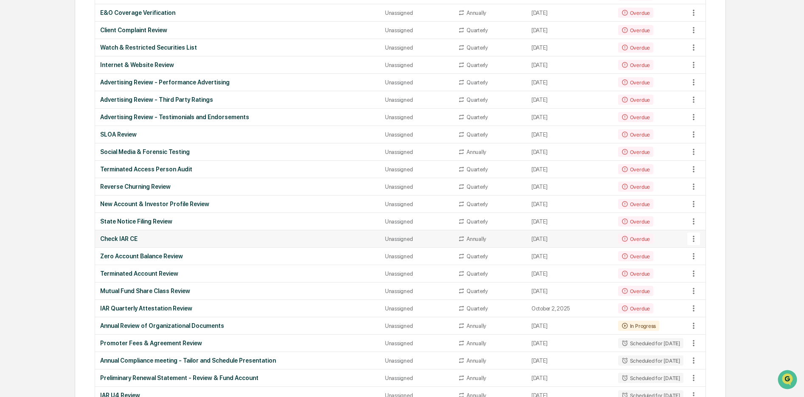
scroll to position [483, 0]
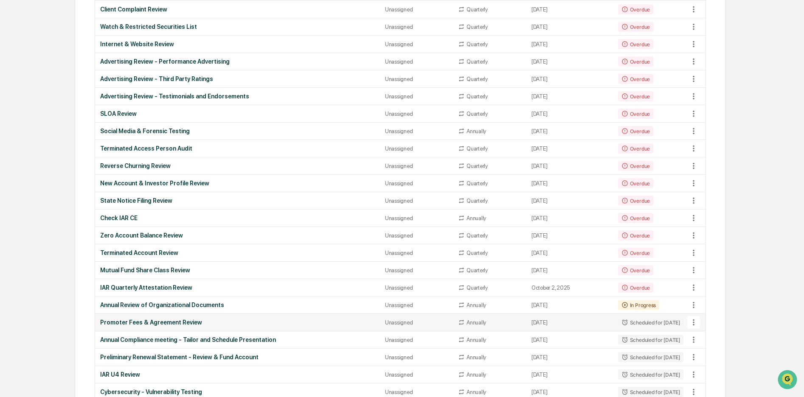
click at [694, 323] on icon at bounding box center [694, 323] width 2 height 6
click at [709, 367] on li "Delete Task" at bounding box center [725, 369] width 68 height 16
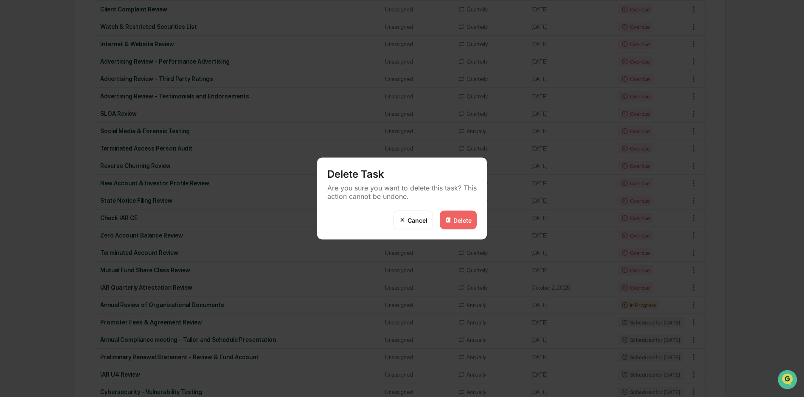
click at [455, 218] on div "Delete" at bounding box center [462, 219] width 18 height 7
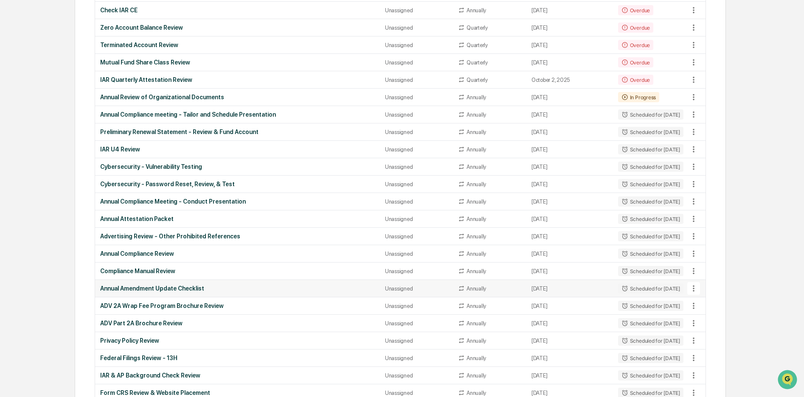
scroll to position [726, 0]
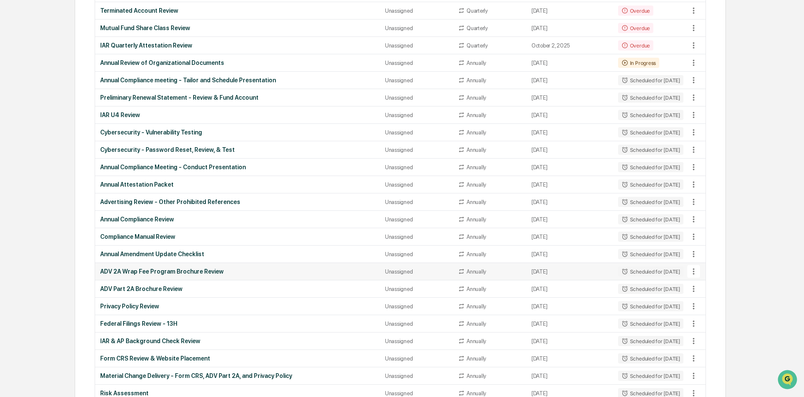
click at [696, 274] on icon at bounding box center [693, 271] width 9 height 9
click at [716, 318] on li "Delete Task" at bounding box center [725, 318] width 68 height 16
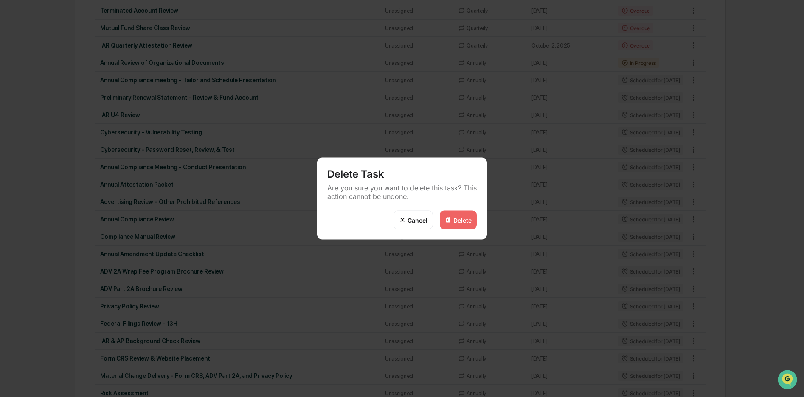
click at [465, 221] on div "Delete" at bounding box center [462, 219] width 18 height 7
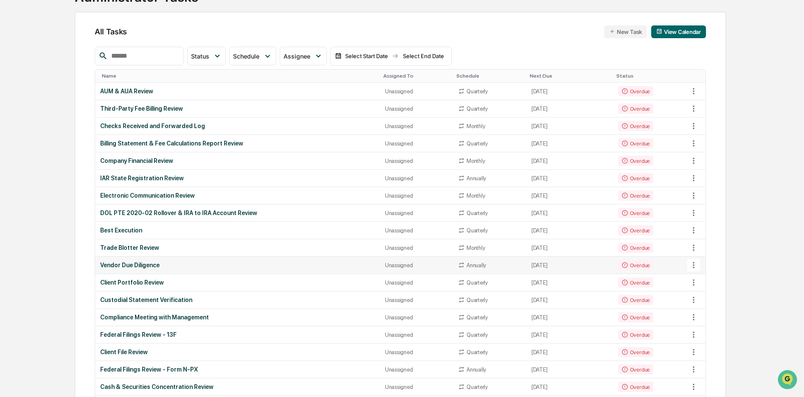
scroll to position [0, 0]
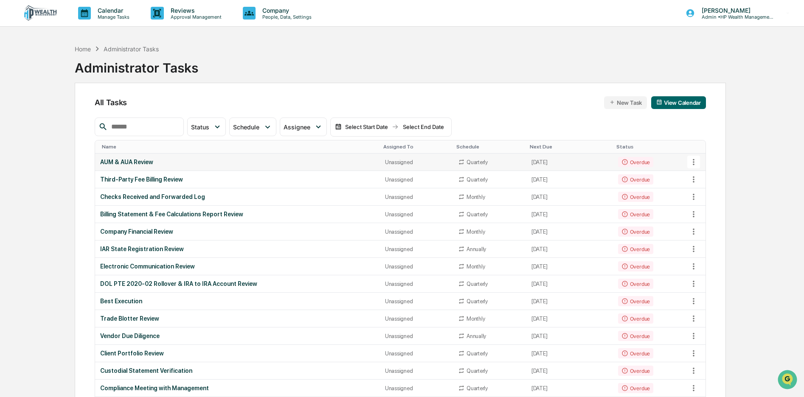
click at [134, 162] on div "AUM & AUA Review" at bounding box center [237, 162] width 275 height 7
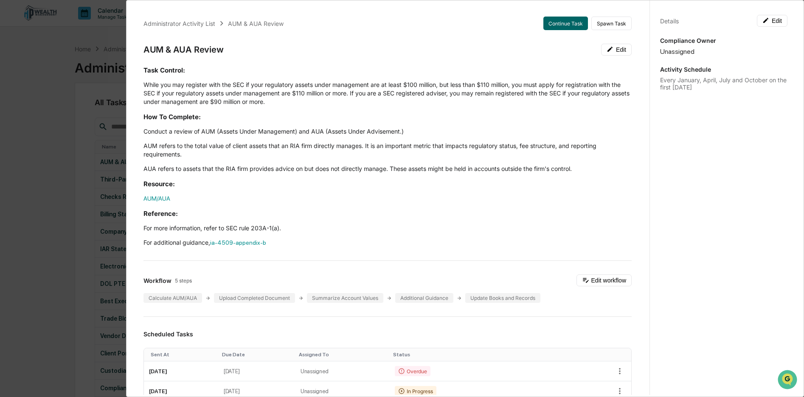
scroll to position [51, 0]
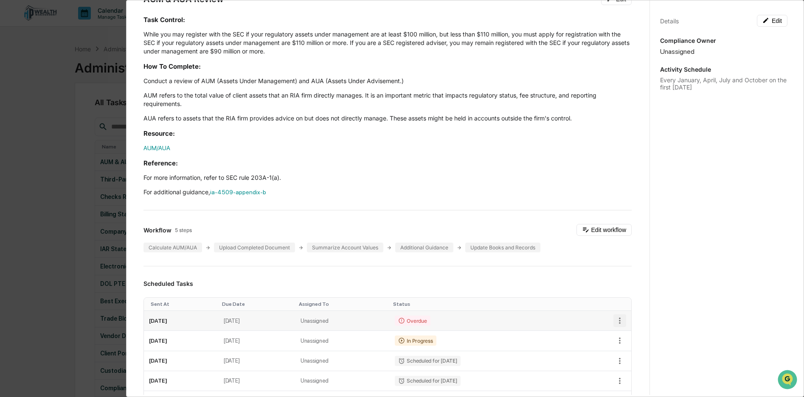
click at [615, 322] on icon "button" at bounding box center [619, 320] width 9 height 9
click at [637, 351] on li "Delete task" at bounding box center [644, 351] width 70 height 16
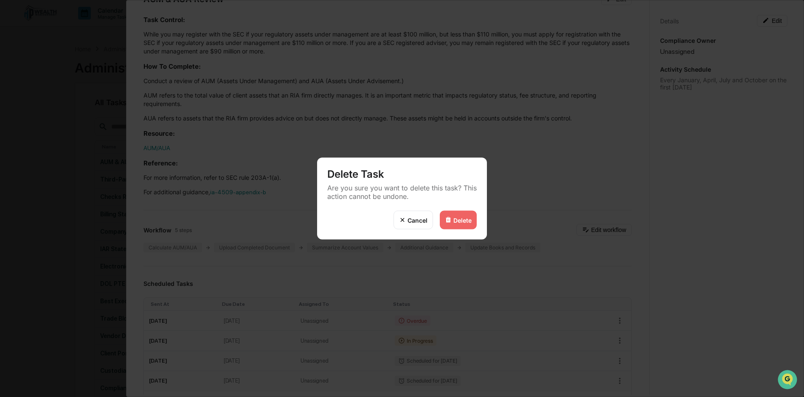
click at [463, 222] on div "Delete" at bounding box center [462, 219] width 18 height 7
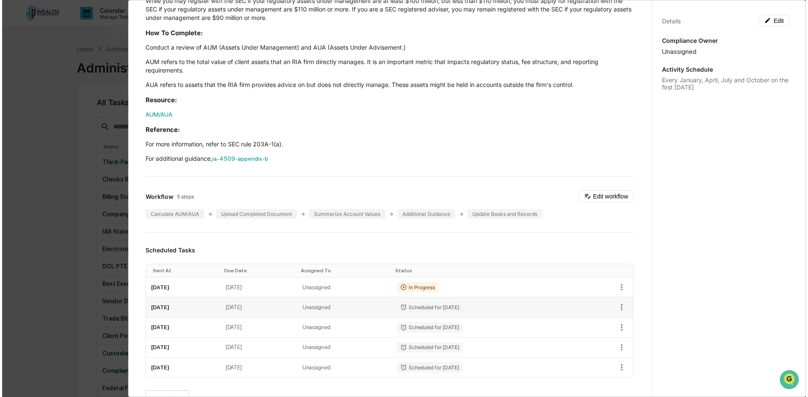
scroll to position [0, 0]
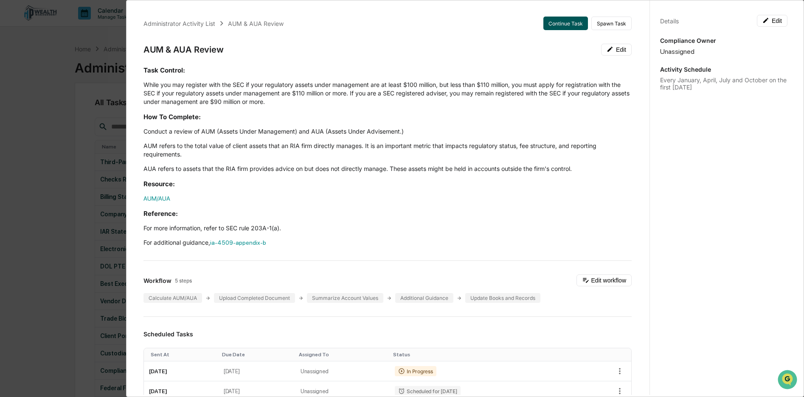
click at [548, 23] on button "Continue Task" at bounding box center [565, 24] width 45 height 14
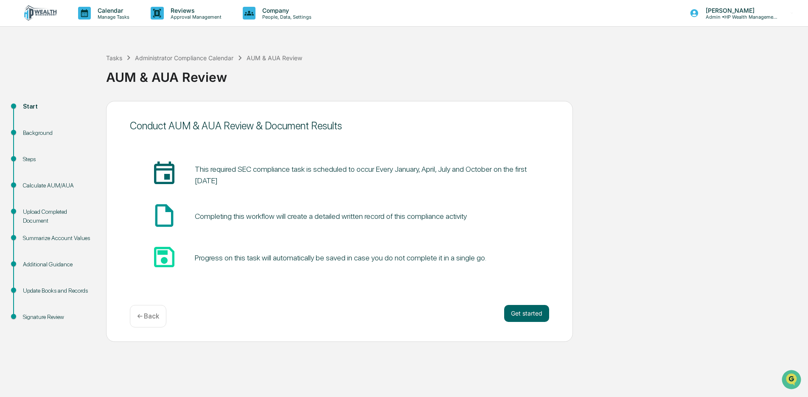
click at [37, 12] on img at bounding box center [40, 13] width 41 height 16
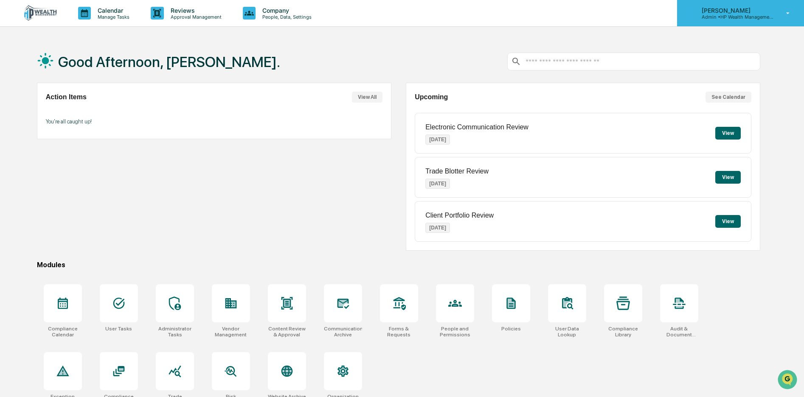
click at [723, 16] on p "Admin • HP Wealth Management, LLC" at bounding box center [734, 17] width 79 height 6
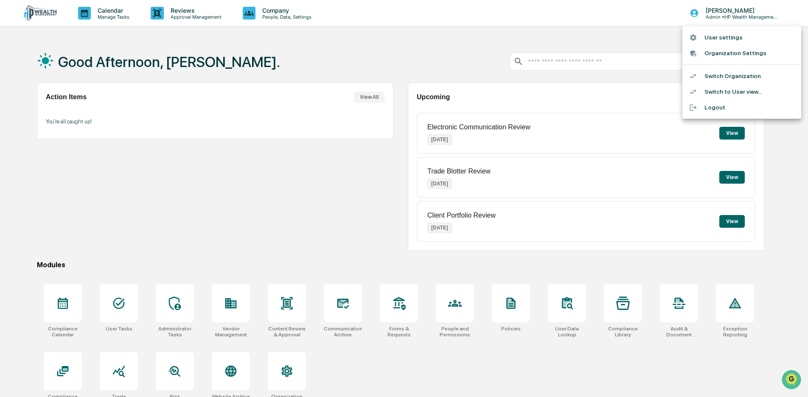
click at [719, 77] on li "Switch Organization" at bounding box center [741, 76] width 119 height 16
